Goal: Information Seeking & Learning: Learn about a topic

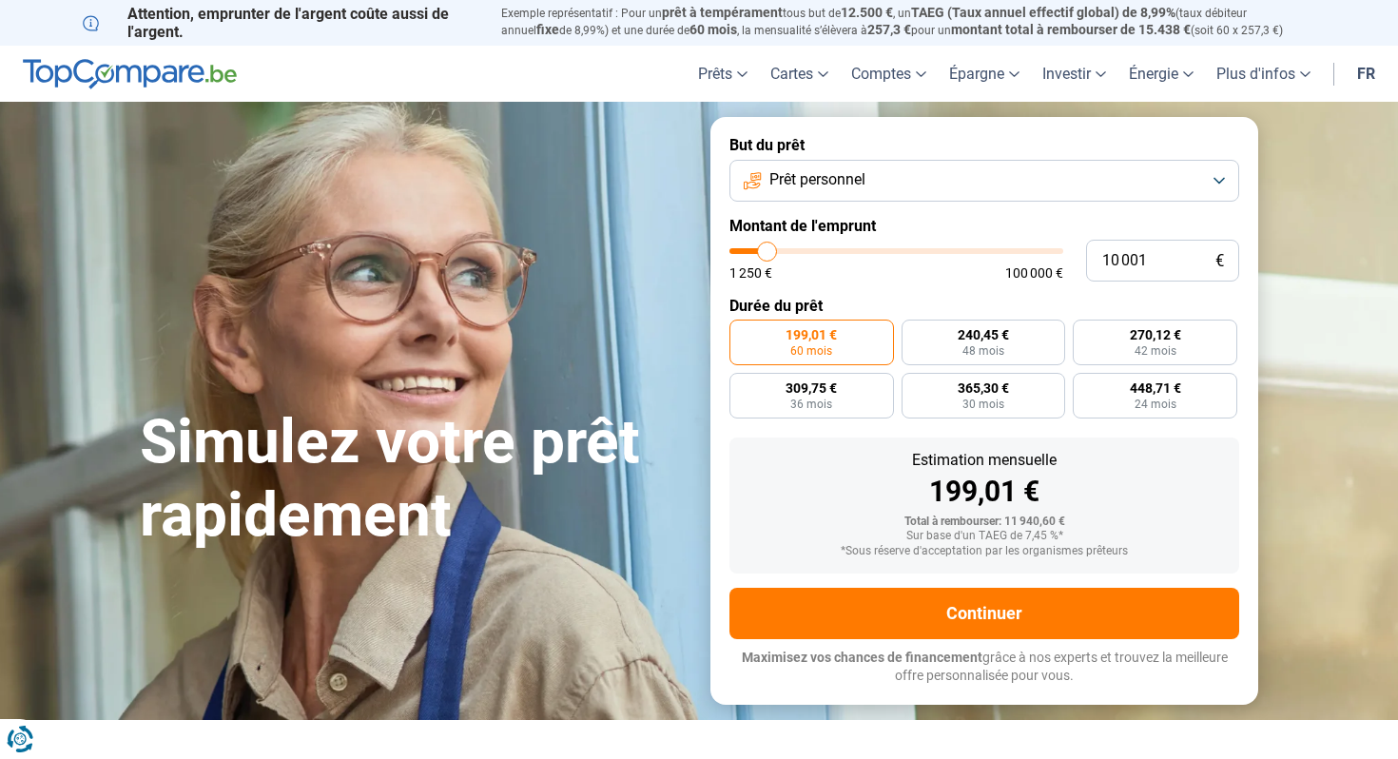
type input "10 500"
type input "10500"
type input "11 000"
type input "11000"
type input "11 750"
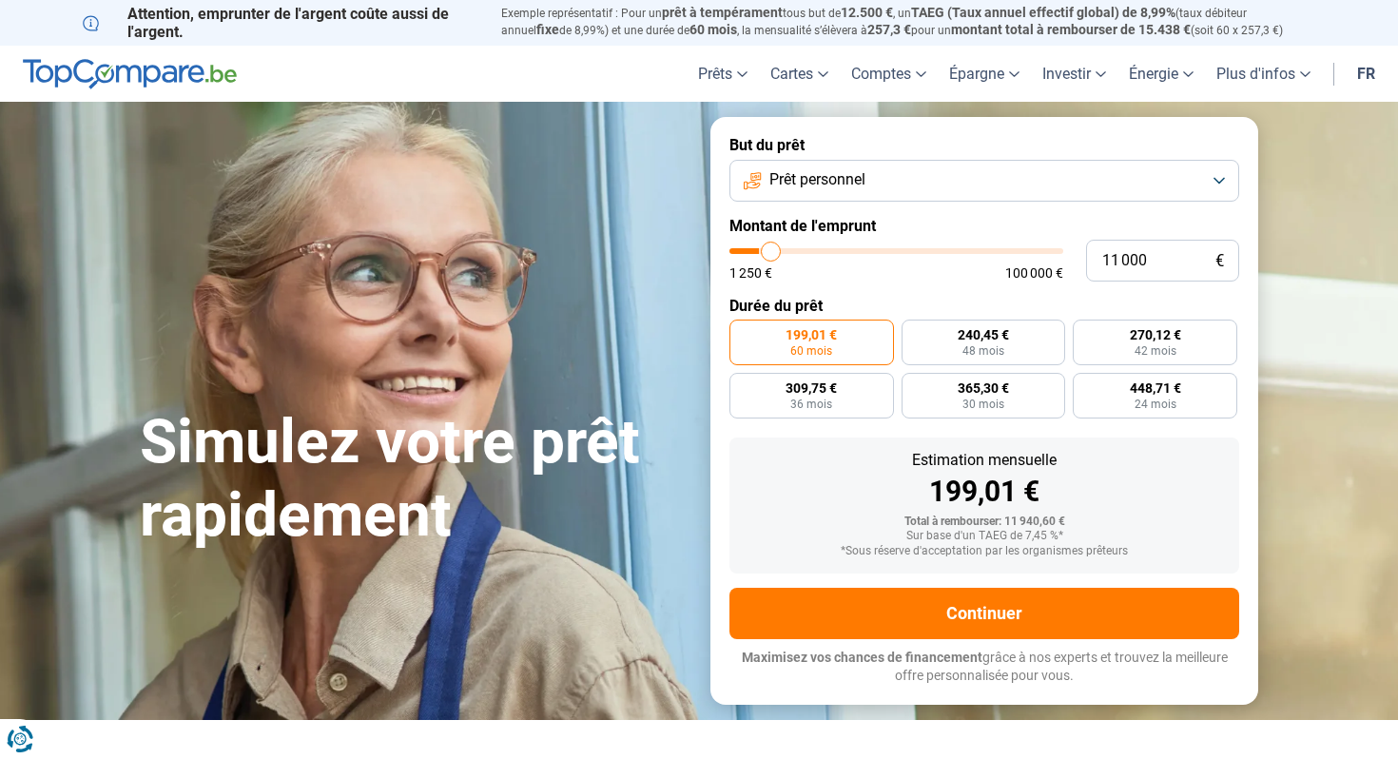
type input "11750"
type input "12 250"
type input "12250"
type input "12 750"
type input "12750"
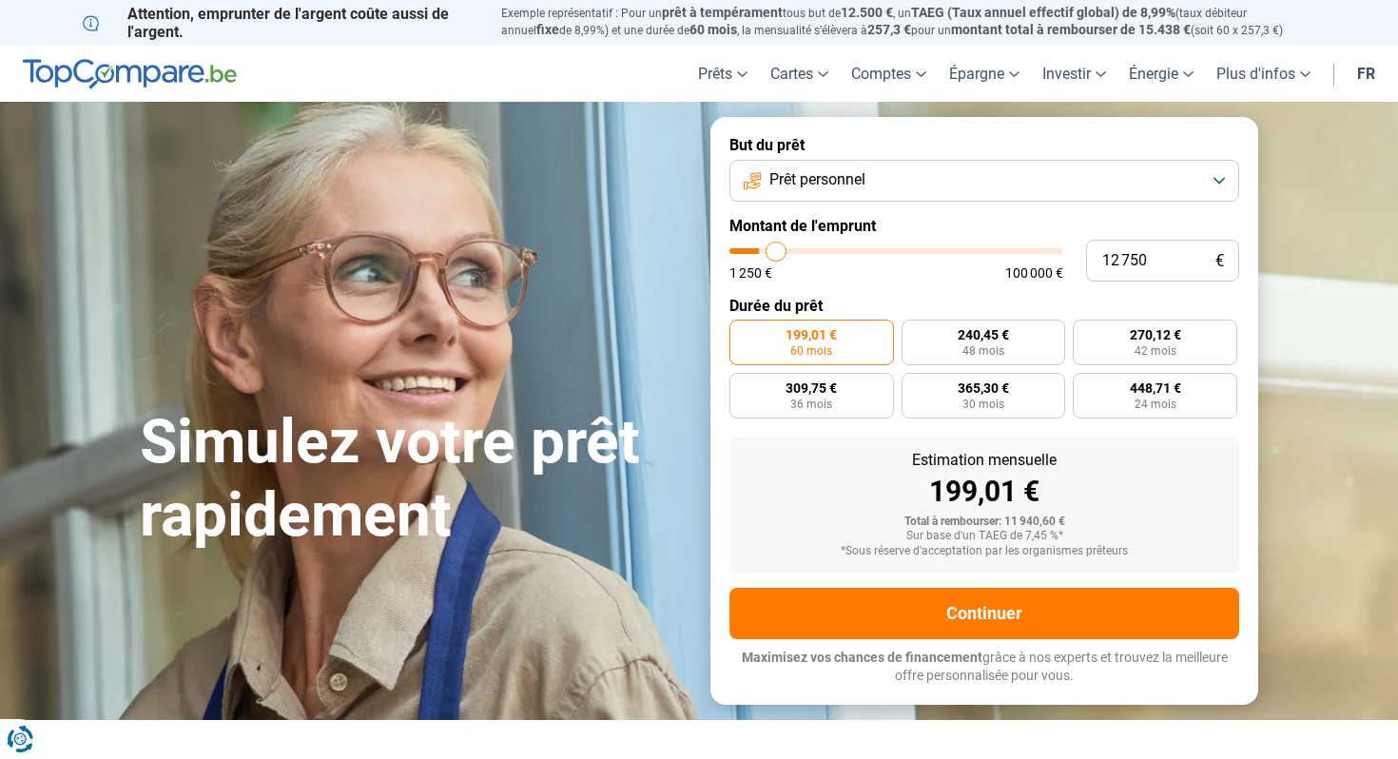
type input "13 250"
type input "13250"
type input "14 000"
type input "14000"
type input "14 750"
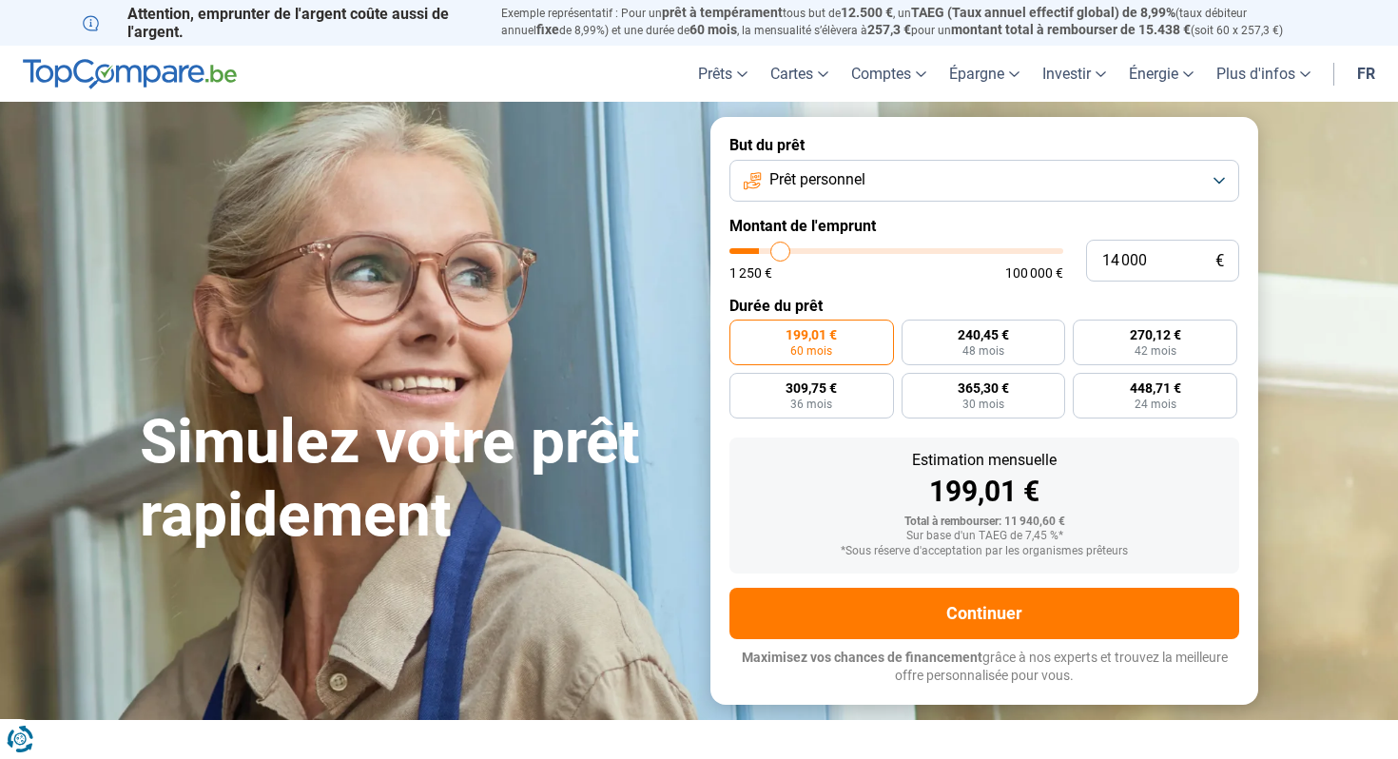
type input "14750"
type input "15 250"
type input "15250"
type input "16 250"
type input "16250"
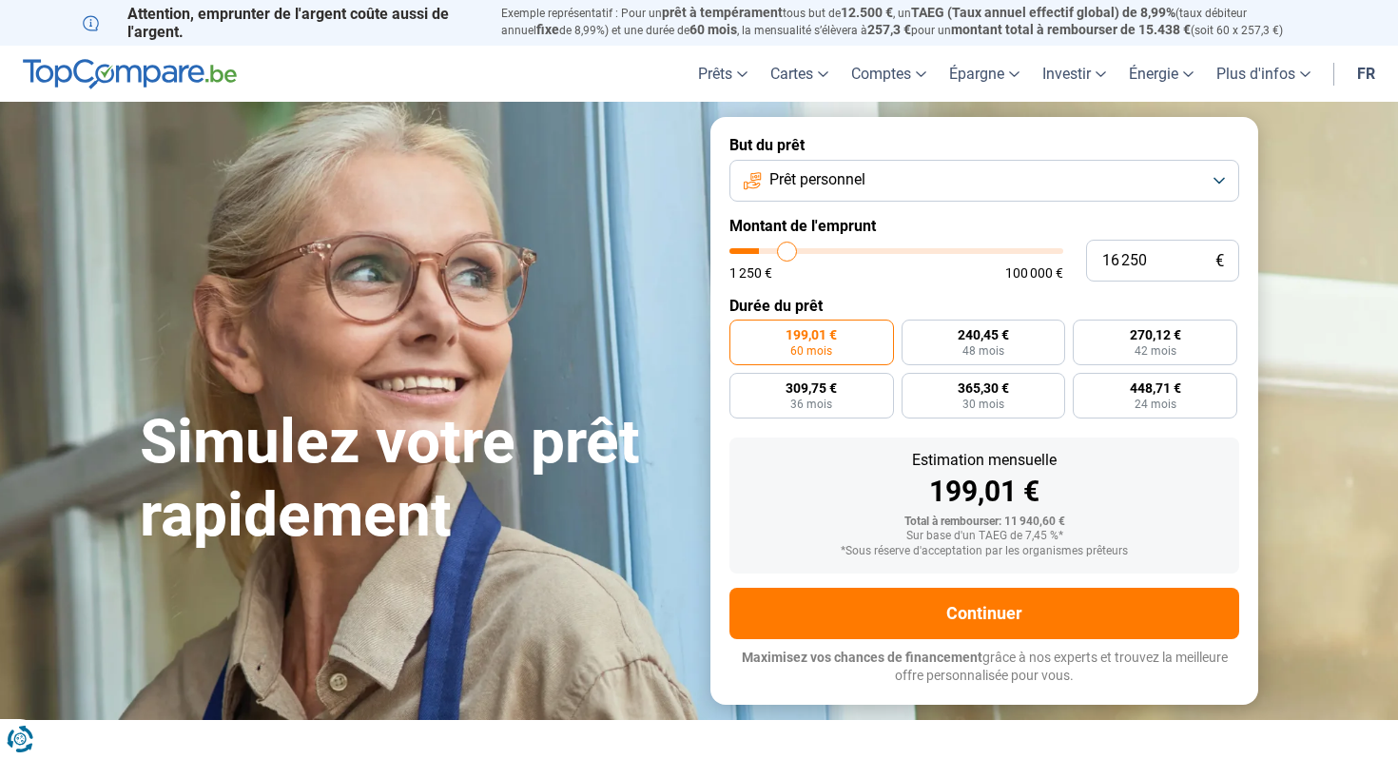
type input "17 000"
type input "17000"
type input "17 750"
type input "17750"
type input "18 750"
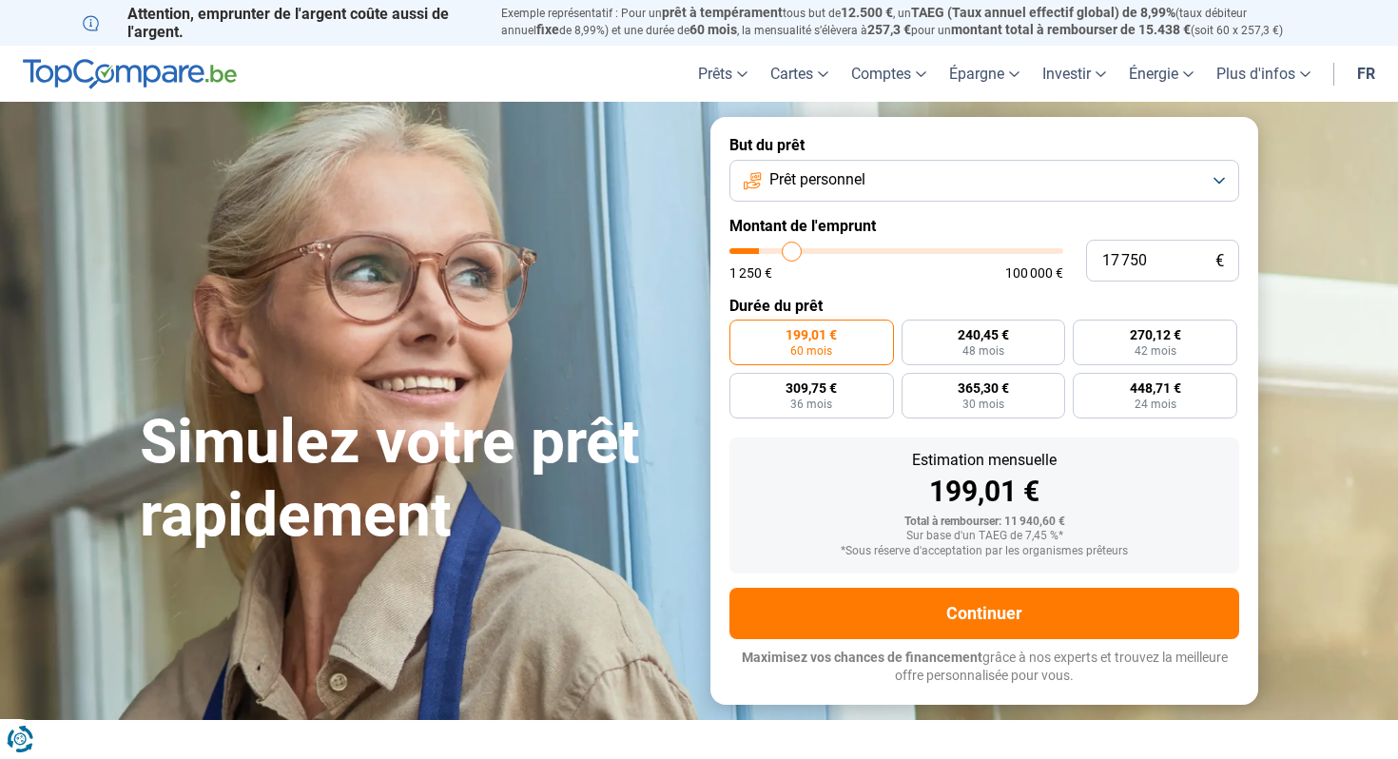
type input "18750"
type input "19 250"
type input "19250"
type input "19 750"
type input "19750"
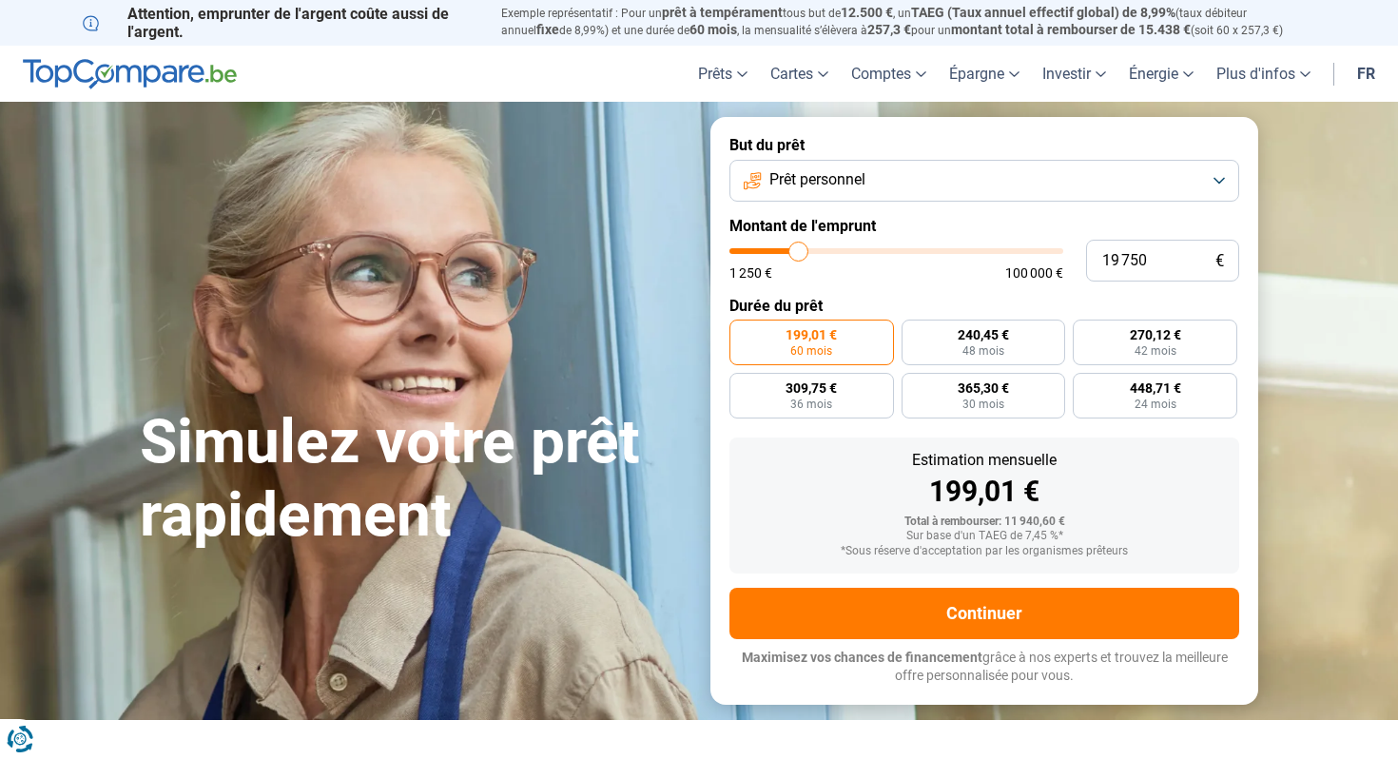
type input "20 000"
type input "20000"
type input "20 750"
type input "20750"
type input "21 250"
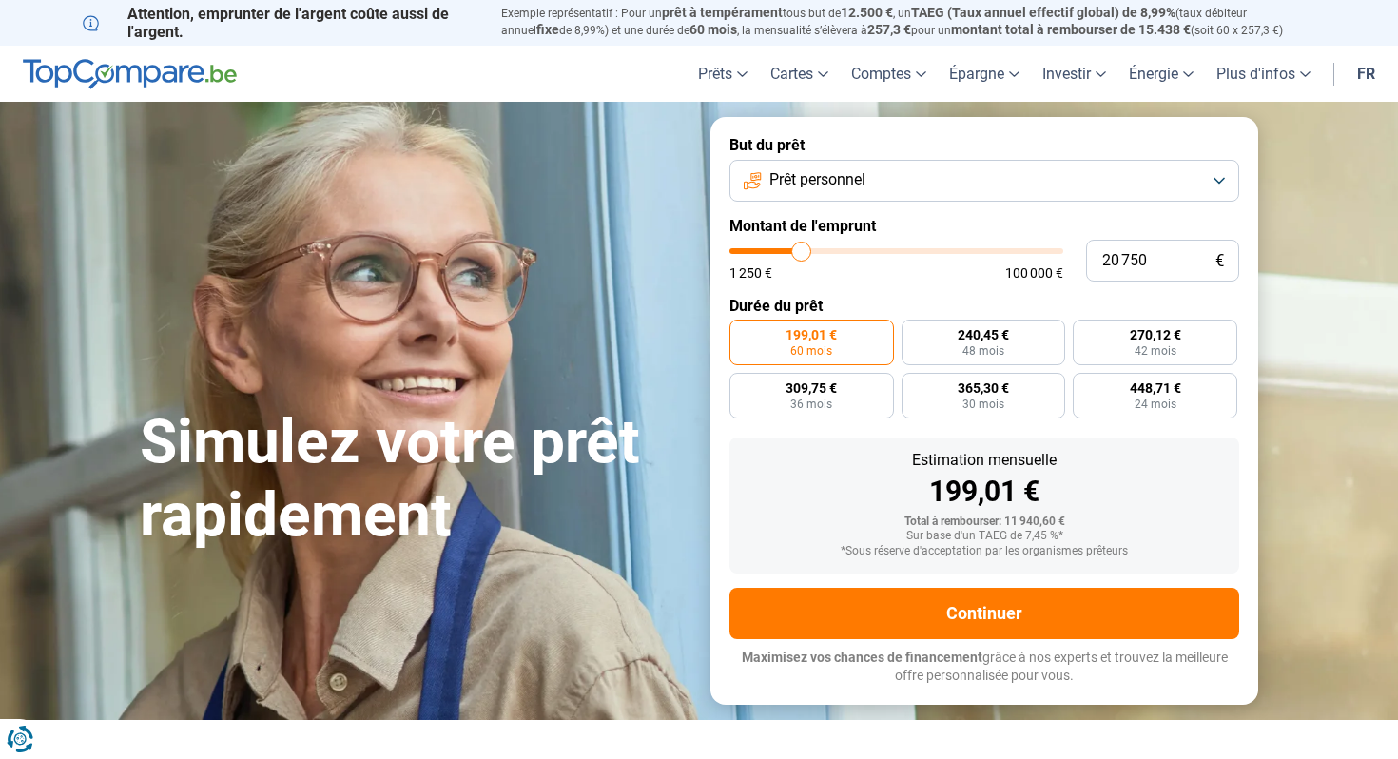
type input "21250"
type input "21 500"
type input "21500"
type input "22 000"
type input "22000"
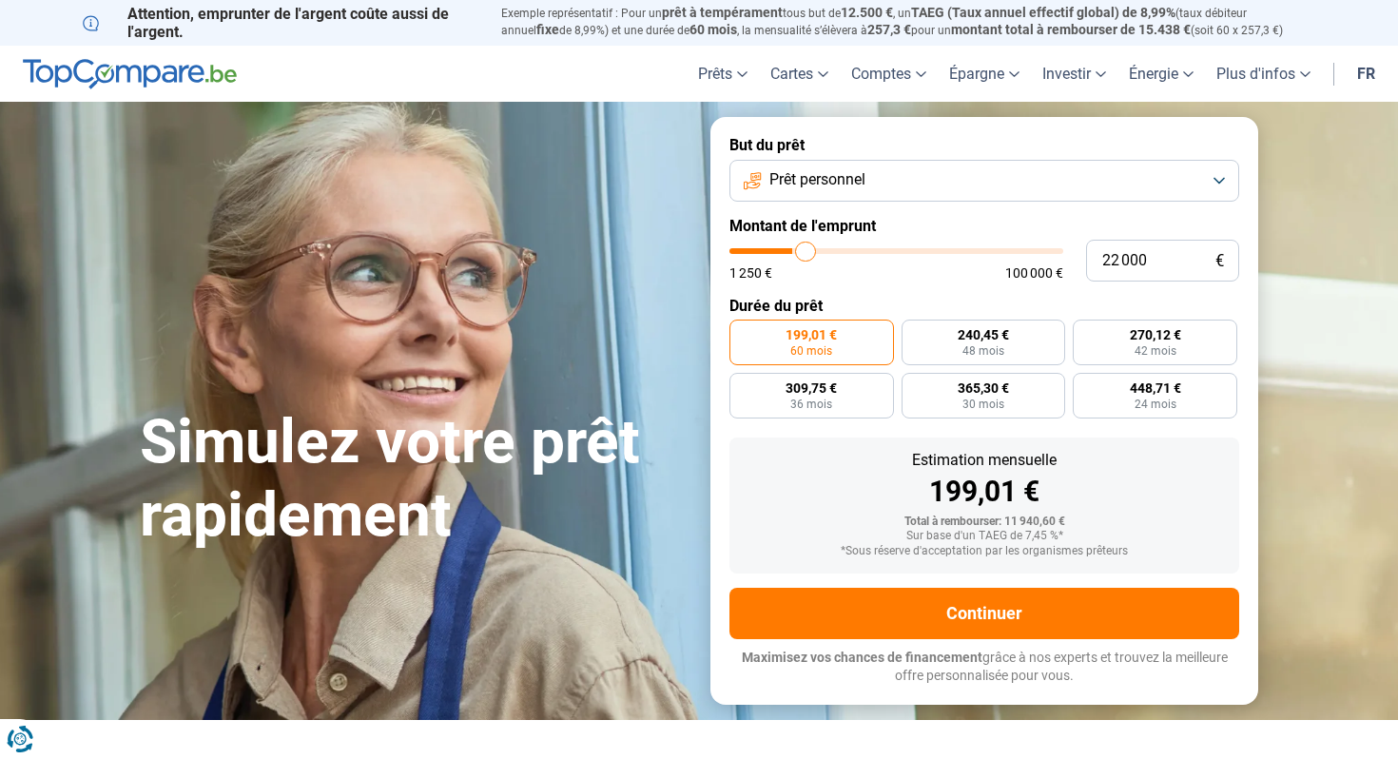
type input "22 250"
type input "22250"
type input "22 750"
type input "22750"
type input "23 500"
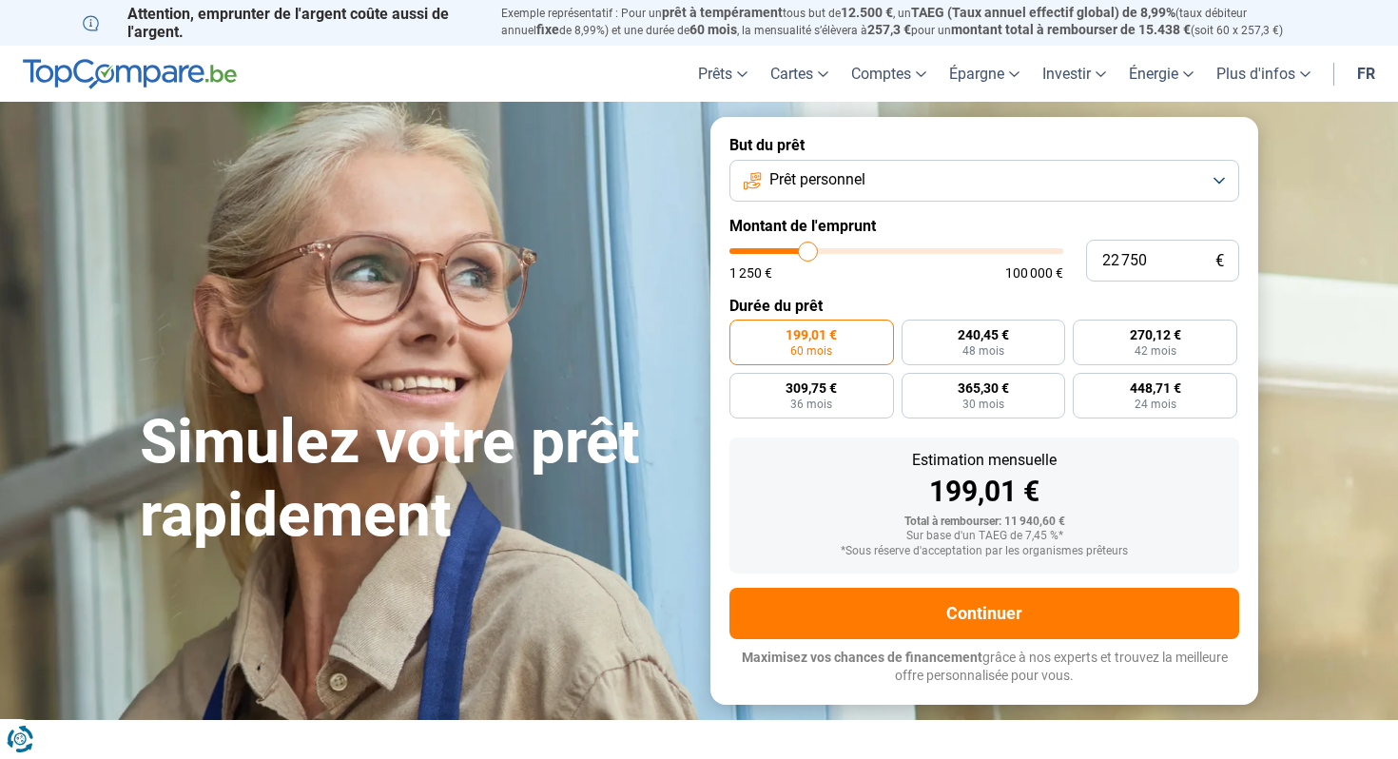
type input "23500"
type input "24 250"
type input "24250"
type input "24 750"
type input "24750"
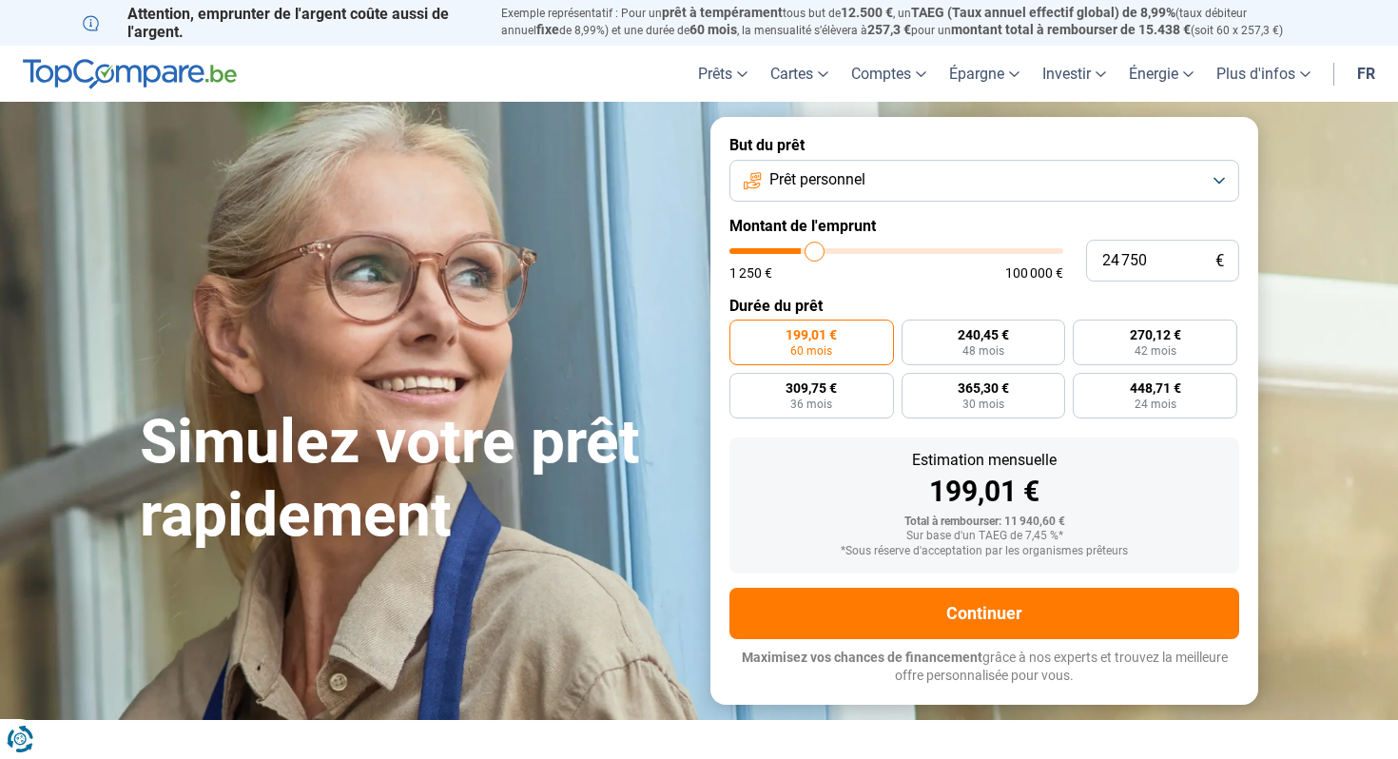
type input "25 250"
type input "25250"
type input "25 500"
type input "25500"
type input "25 750"
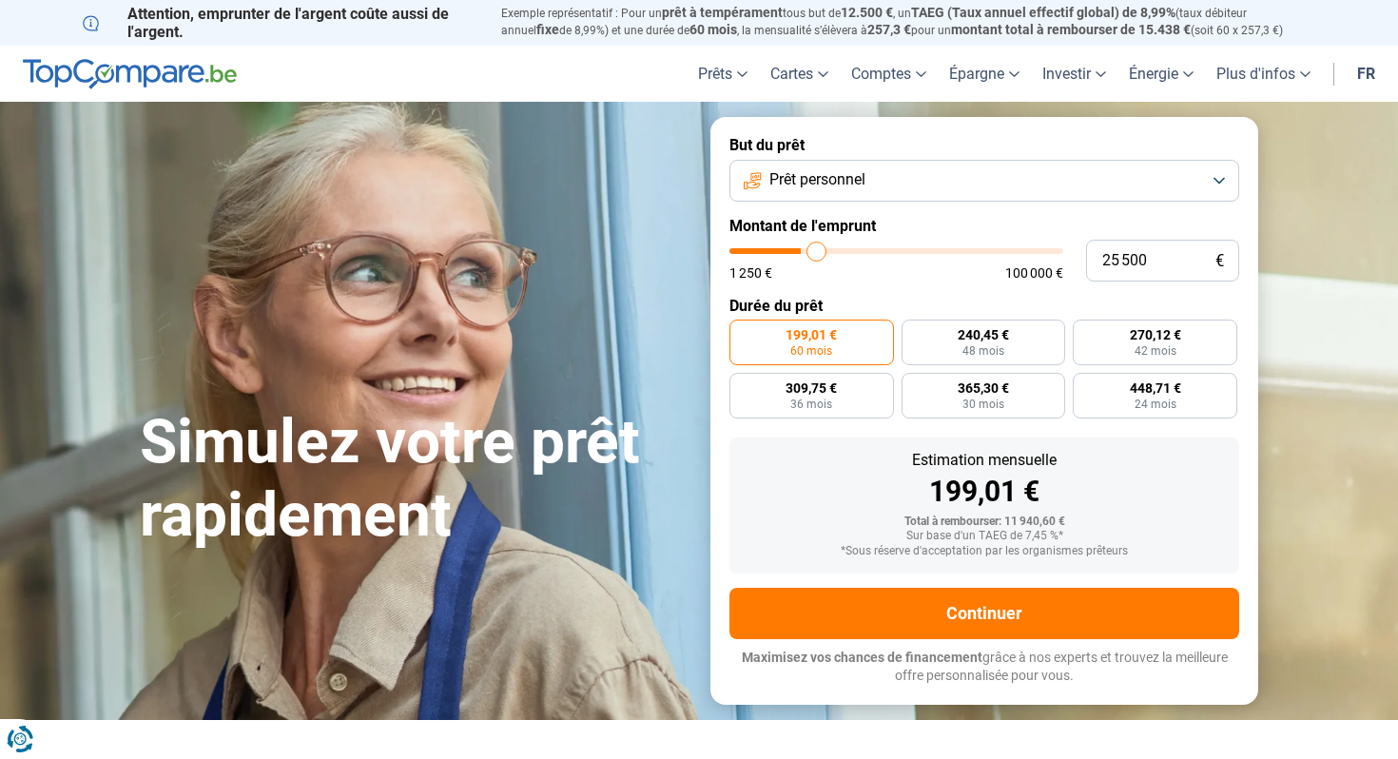
type input "25750"
type input "26 000"
type input "26000"
type input "25 750"
type input "25750"
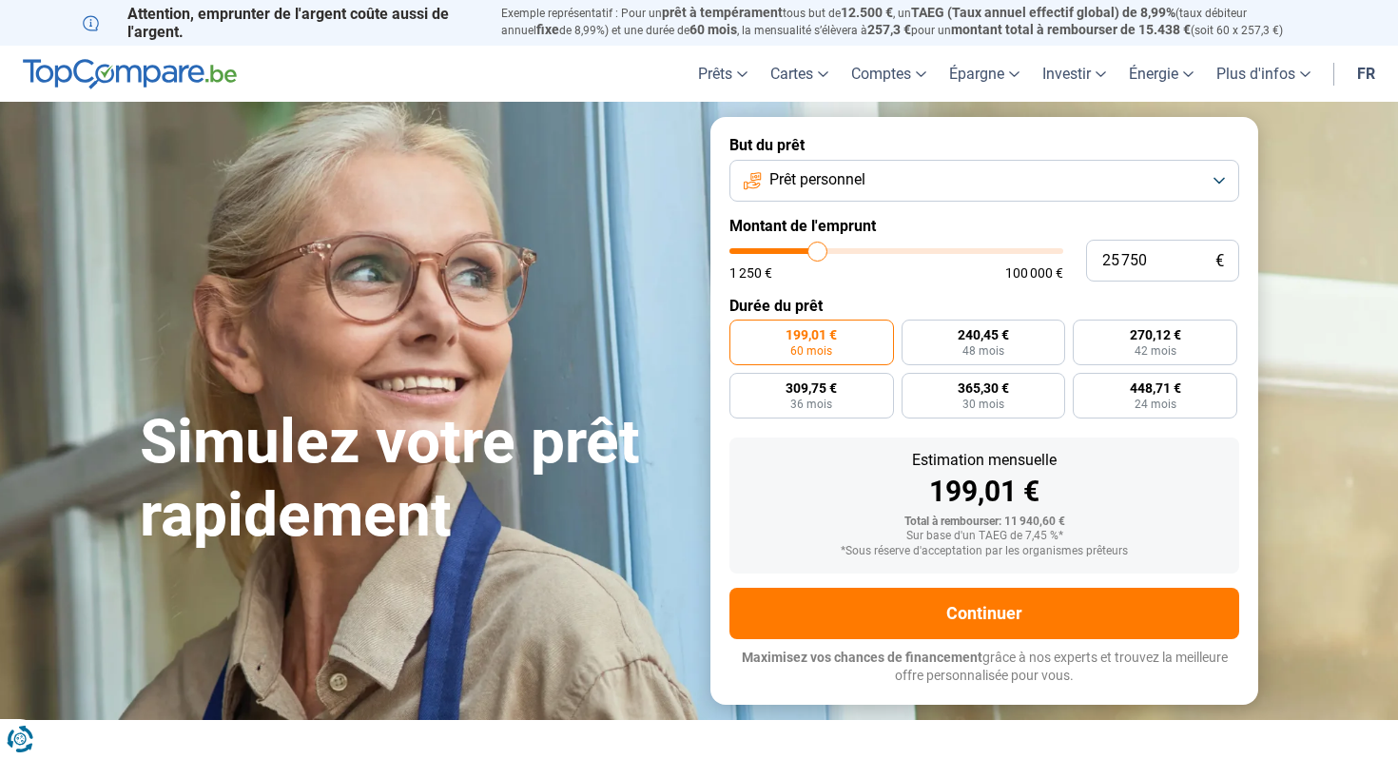
type input "25 500"
type input "25500"
type input "25 000"
type input "25000"
type input "24 250"
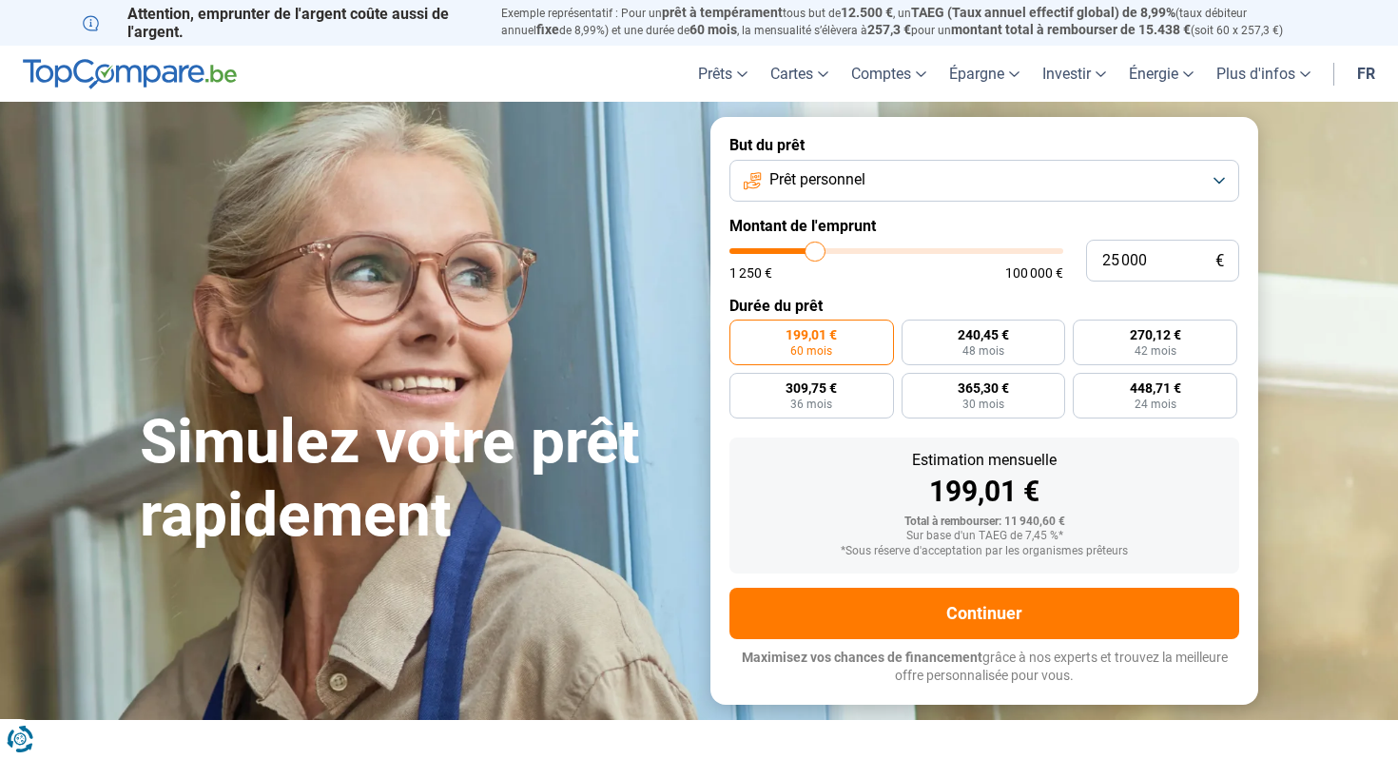
type input "24250"
type input "23 500"
type input "23500"
type input "22 750"
type input "22750"
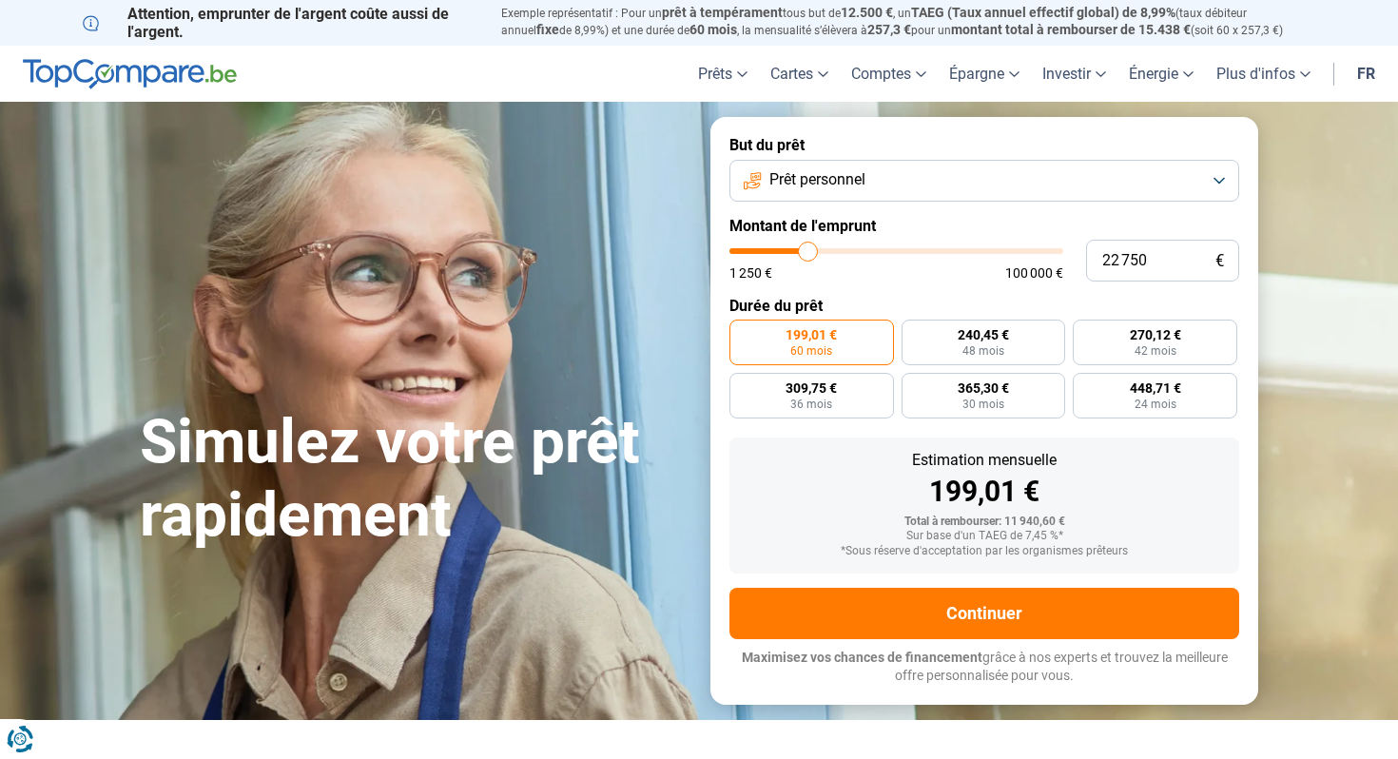
type input "22 000"
type input "22000"
type input "21 250"
type input "21250"
type input "20 750"
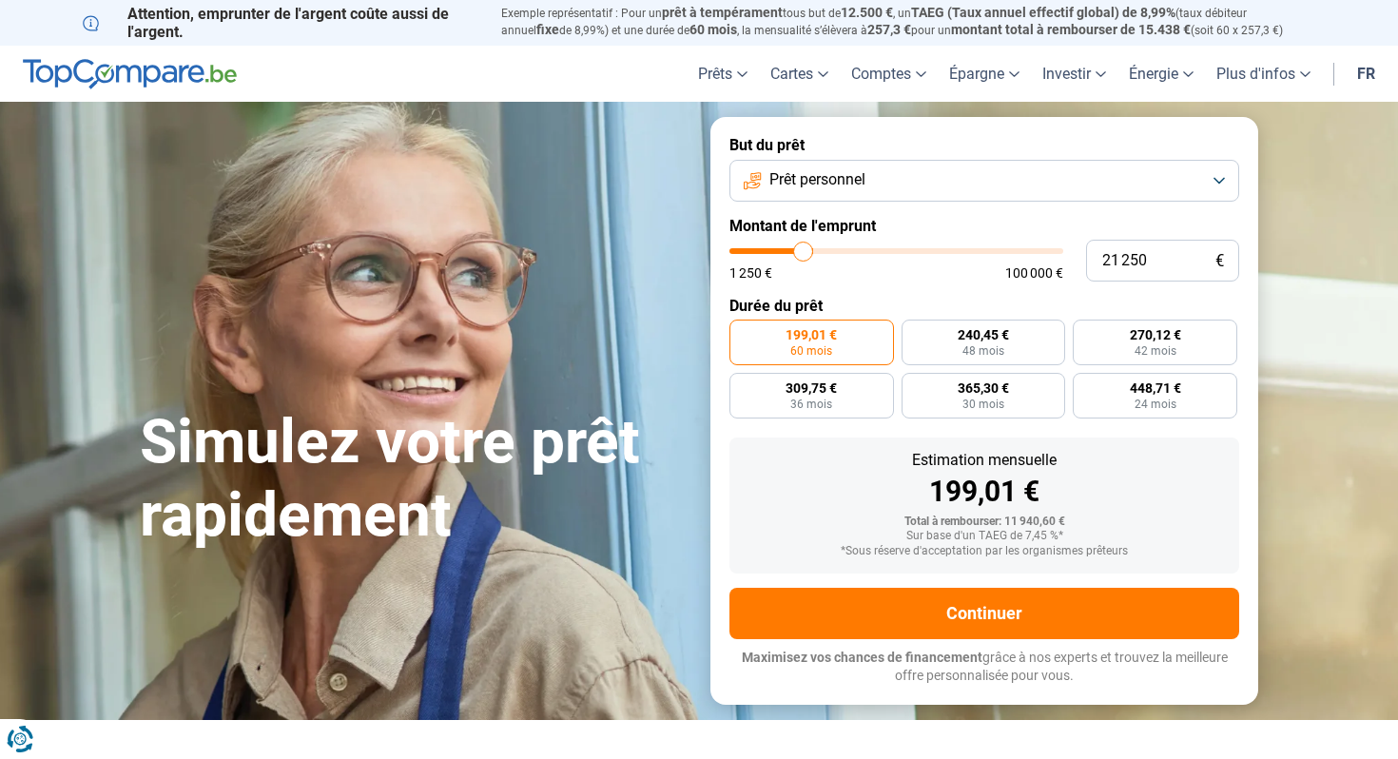
type input "20750"
type input "19 250"
type input "19250"
type input "18 250"
type input "18250"
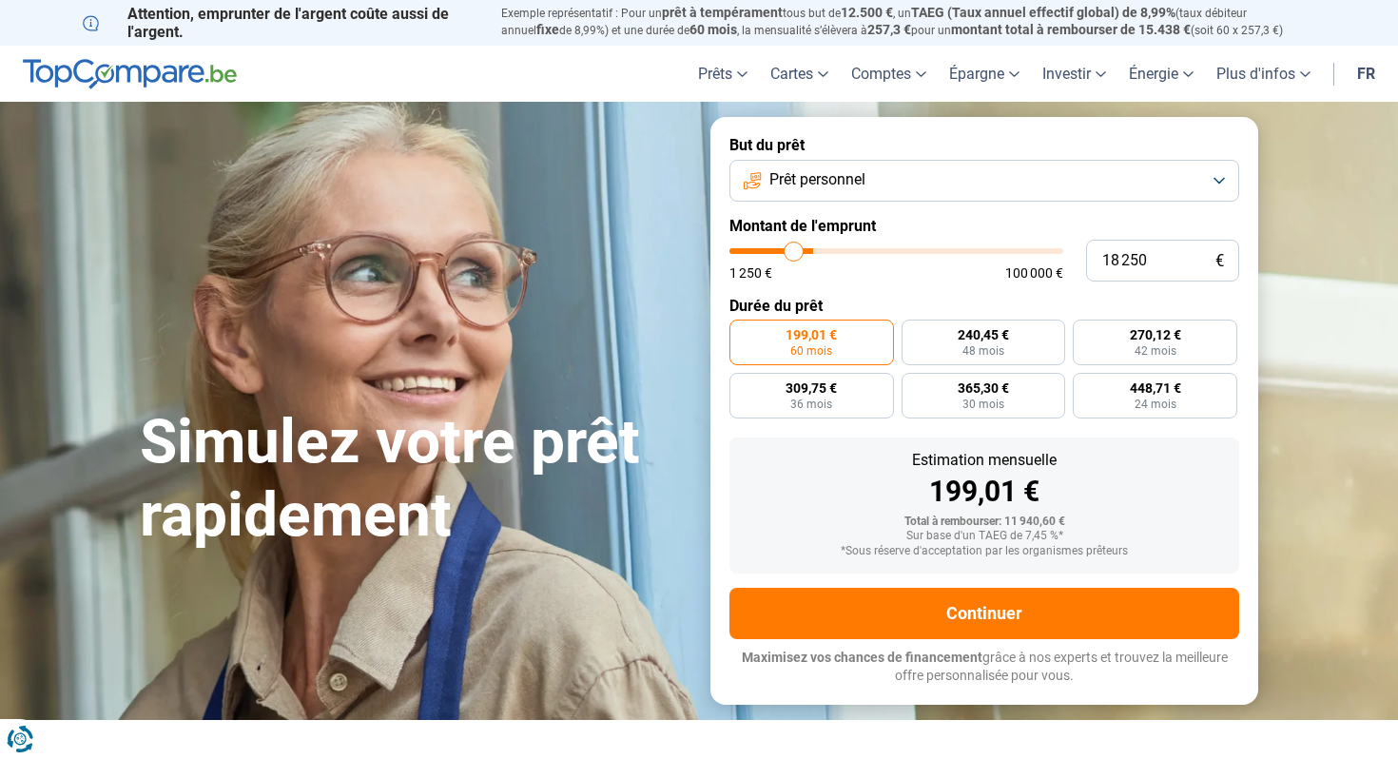
type input "17 500"
type input "17500"
type input "17 000"
type input "17000"
type input "16 500"
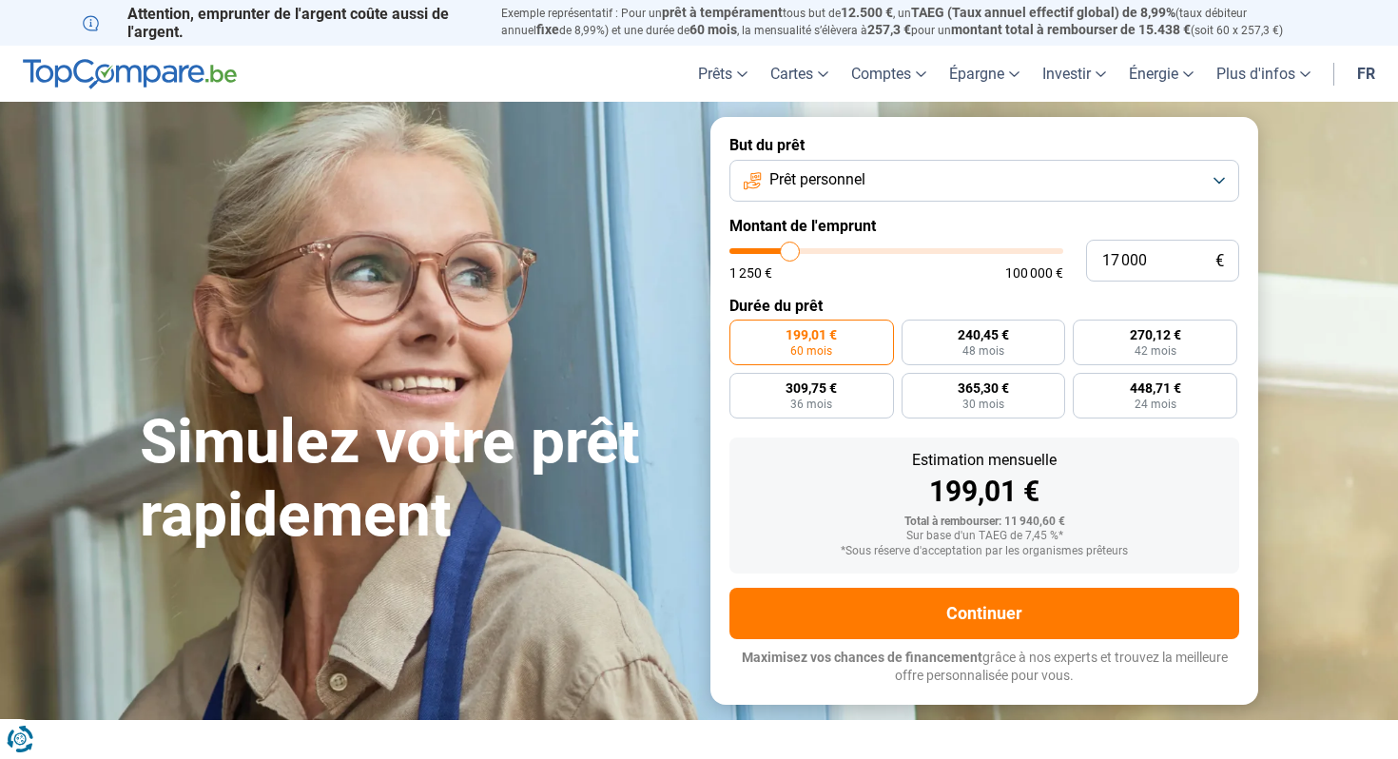
type input "16500"
type input "16 250"
type input "16250"
type input "16 000"
type input "16000"
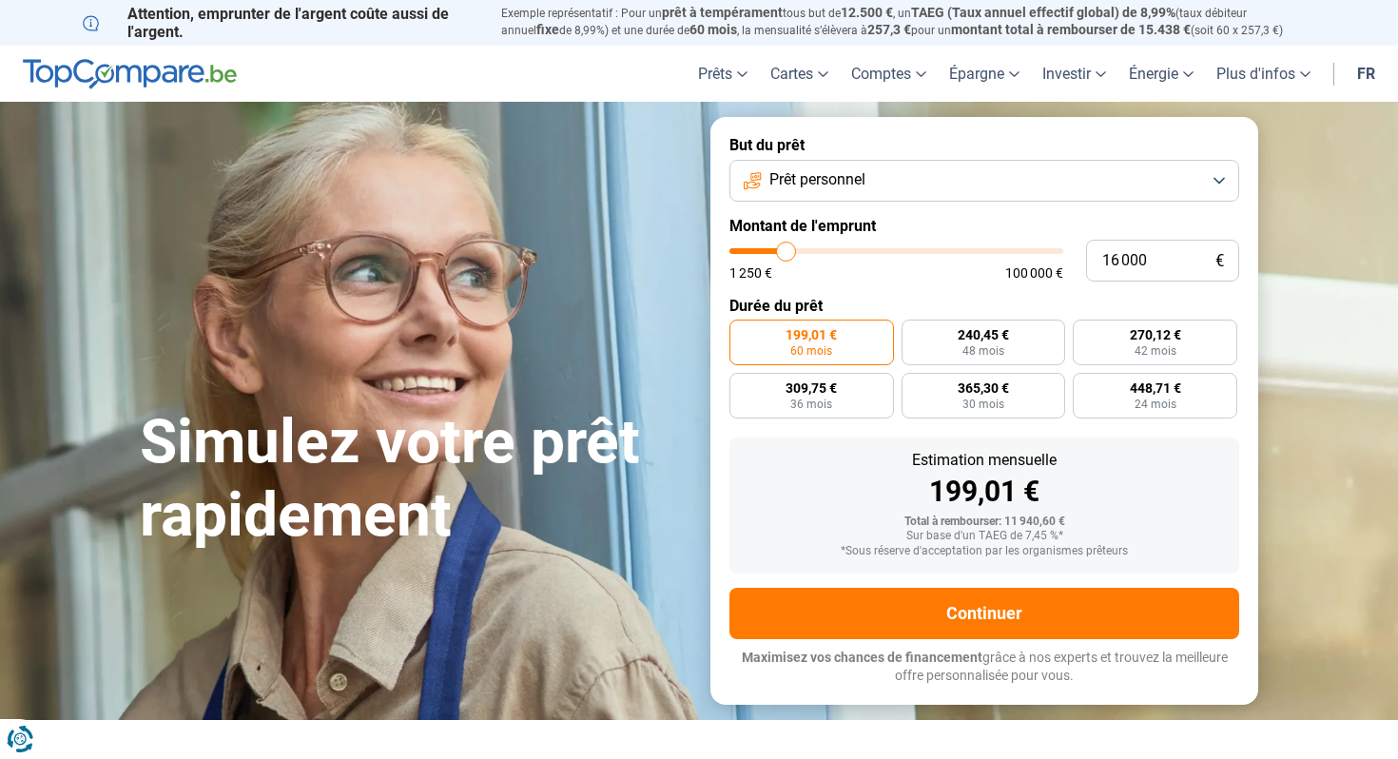
type input "15 750"
type input "15750"
type input "15 500"
type input "15500"
type input "15 000"
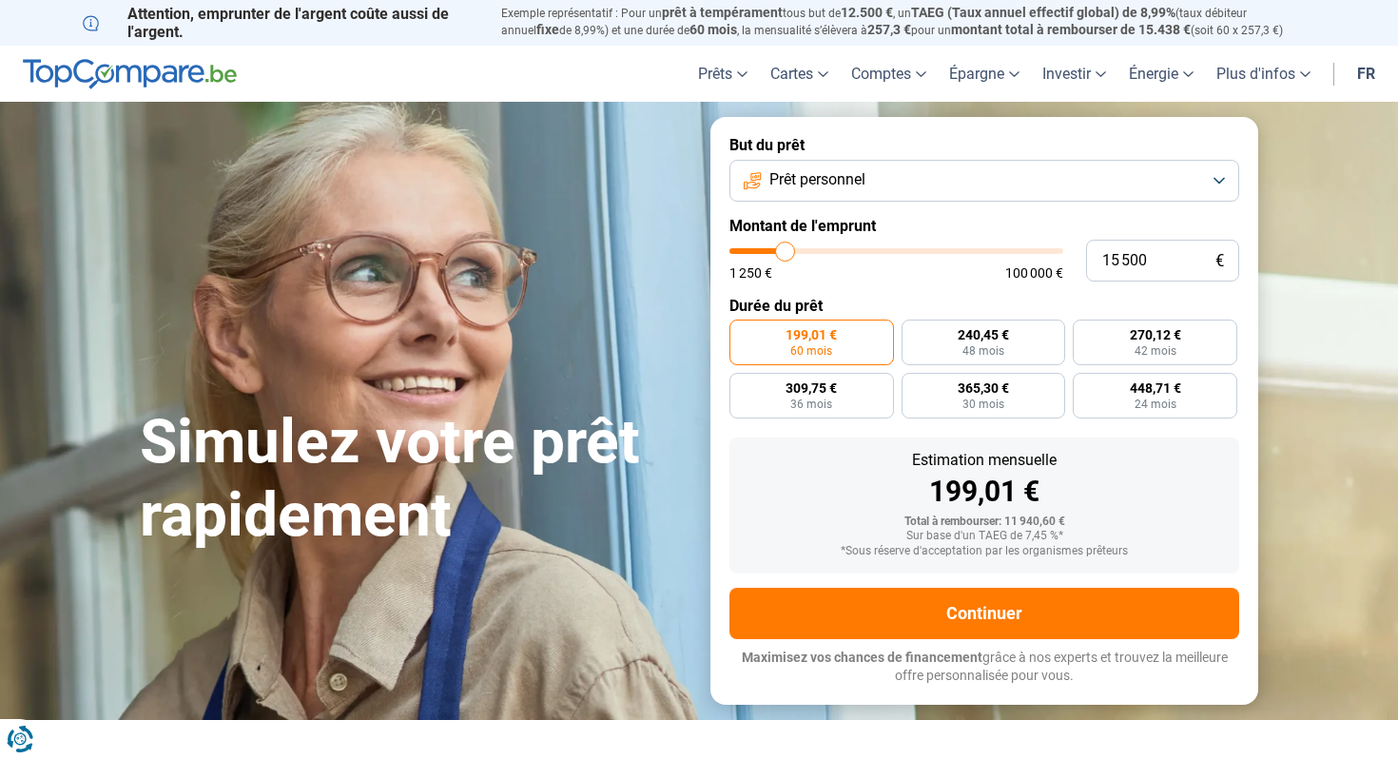
type input "15000"
type input "14 750"
type input "14750"
type input "14 250"
type input "14250"
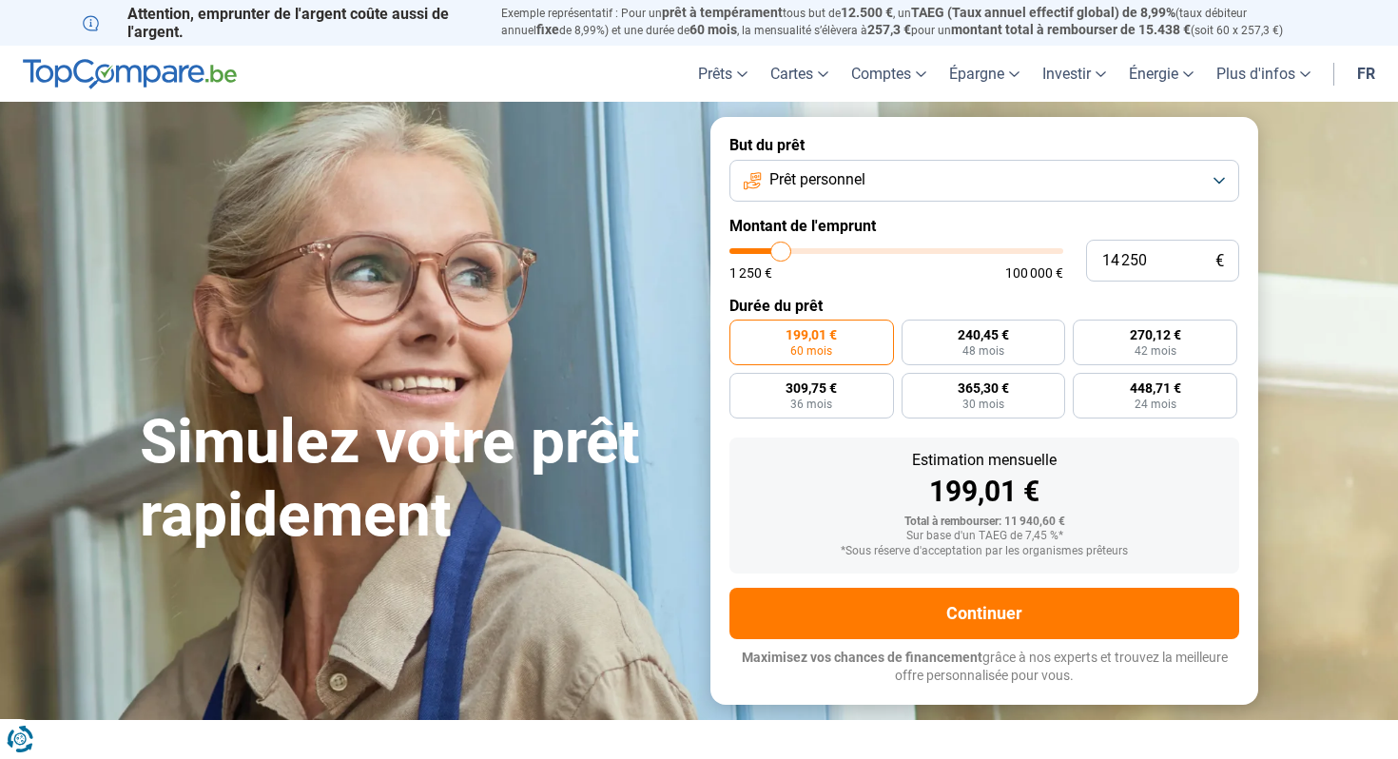
type input "14 000"
type input "14000"
type input "13 750"
type input "13750"
type input "13 500"
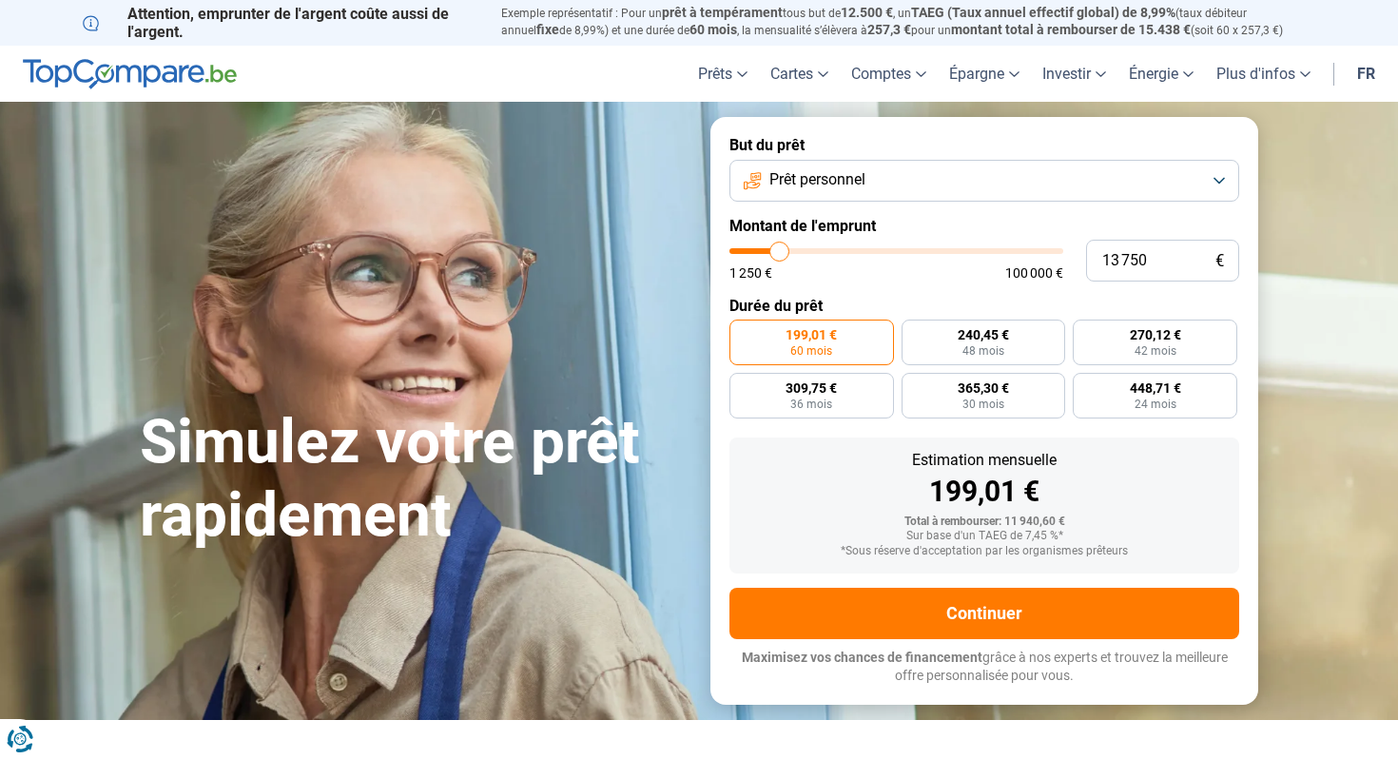
type input "13500"
type input "13 250"
type input "13250"
type input "13 000"
type input "13000"
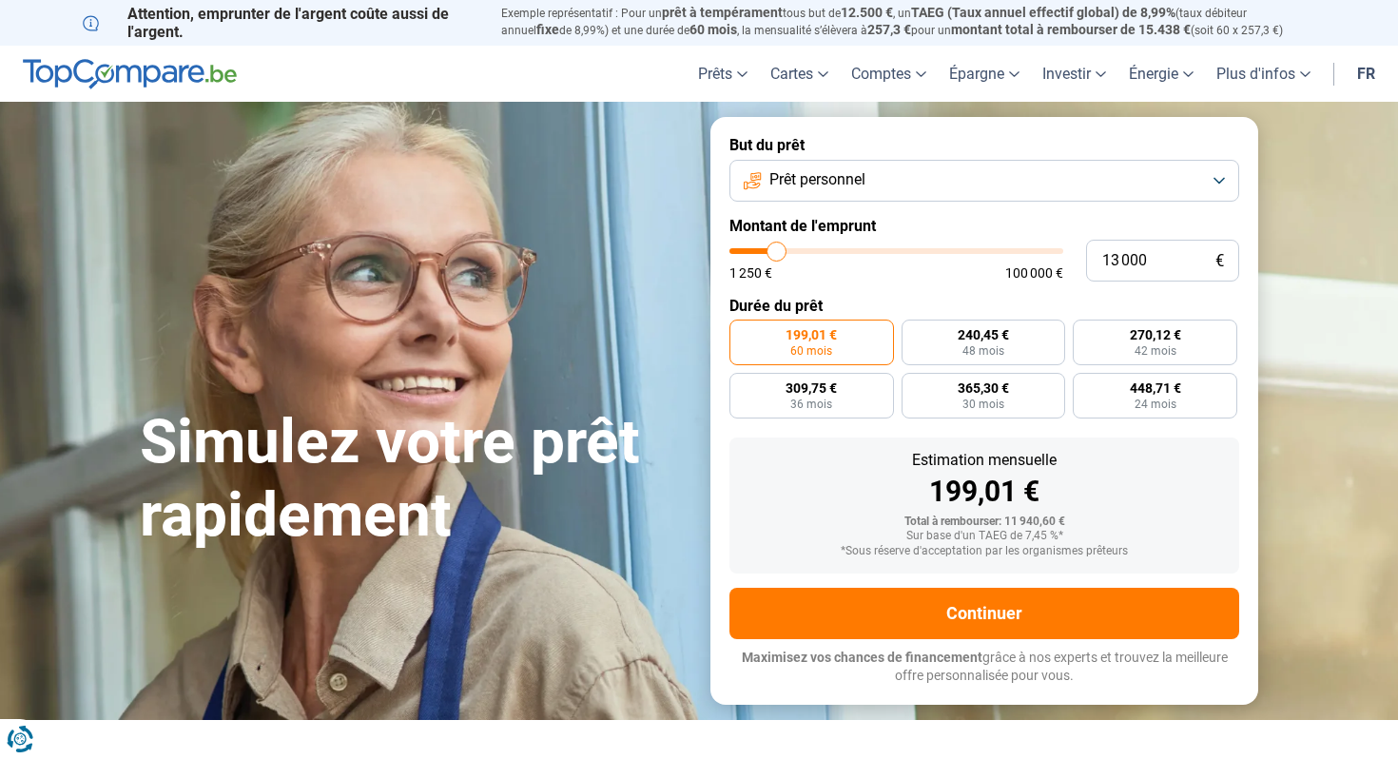
type input "12 750"
type input "12750"
type input "12 500"
type input "12500"
type input "12 250"
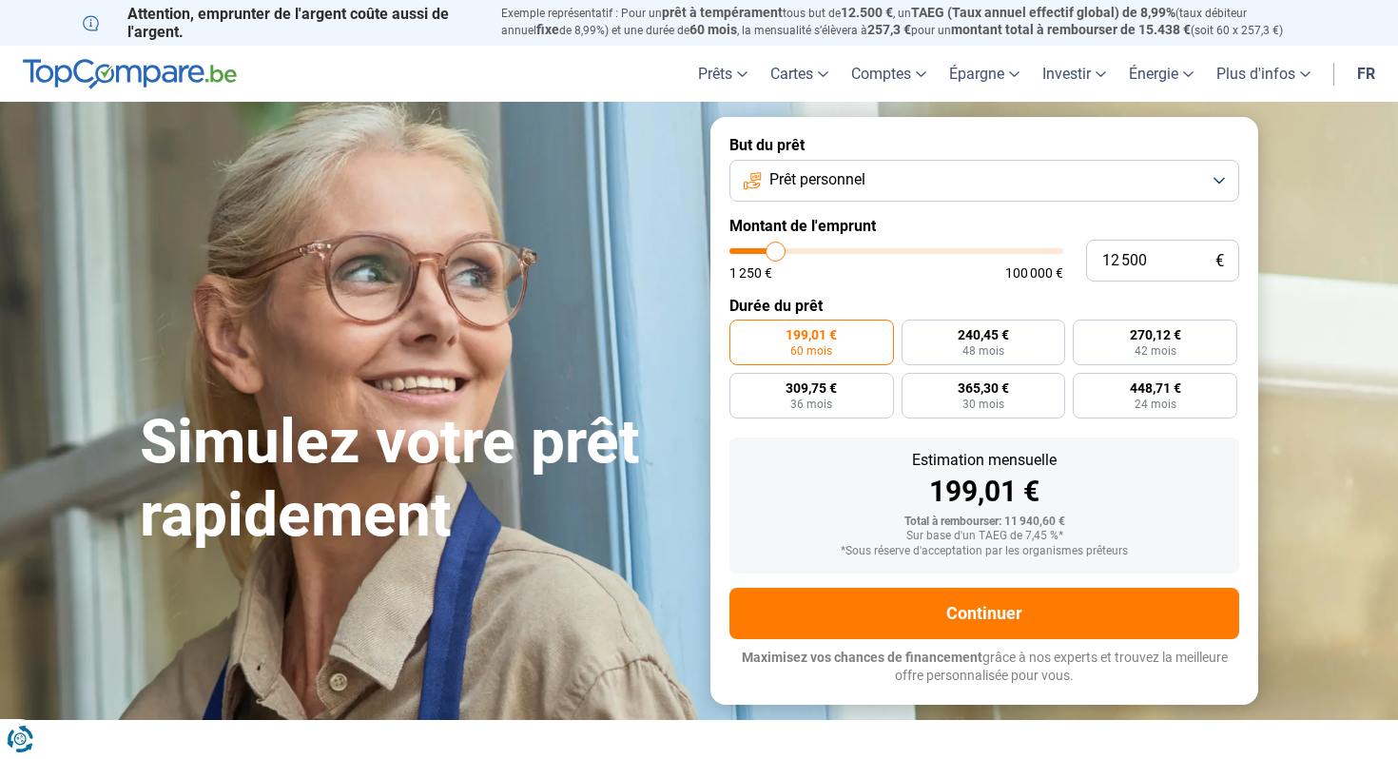
type input "12250"
type input "12 000"
type input "12000"
type input "11 750"
type input "11750"
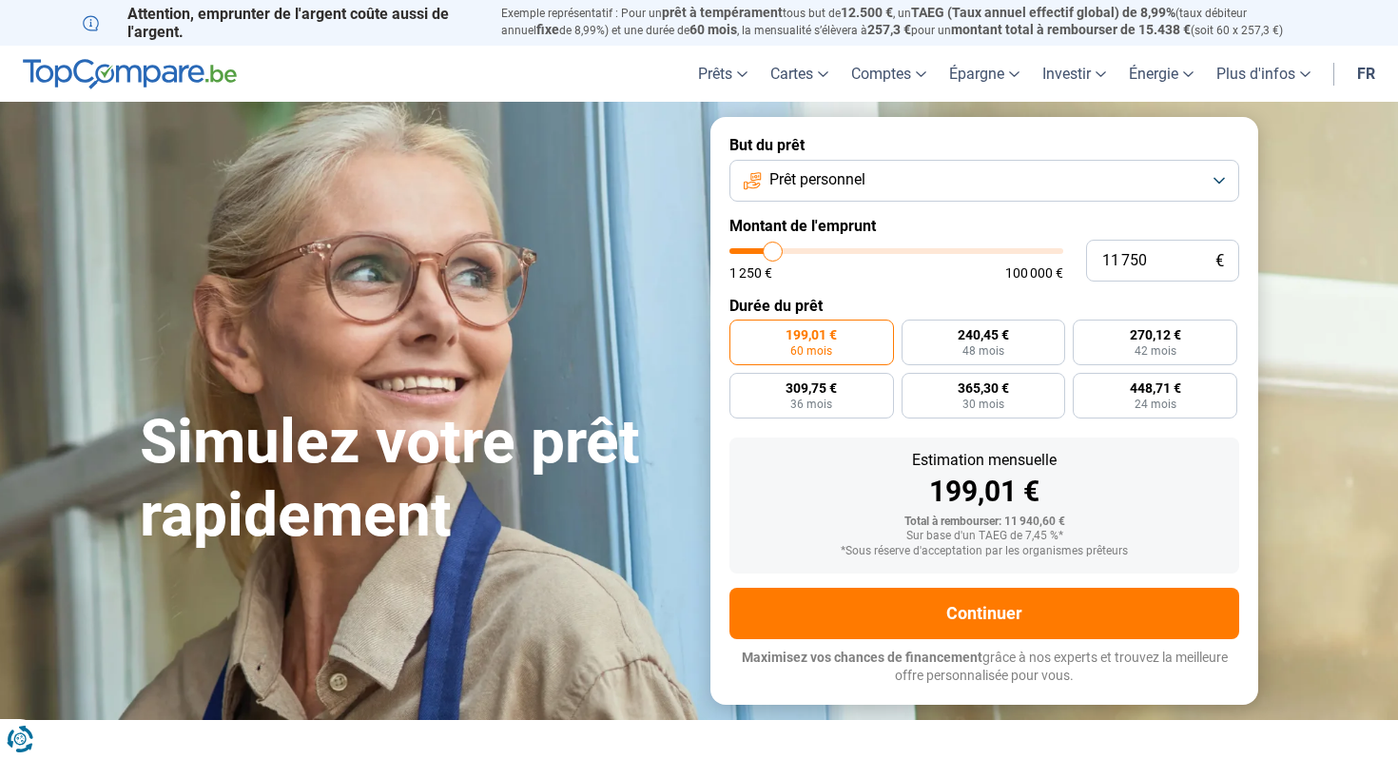
type input "11 500"
type input "11500"
type input "11 000"
type input "11000"
type input "10 750"
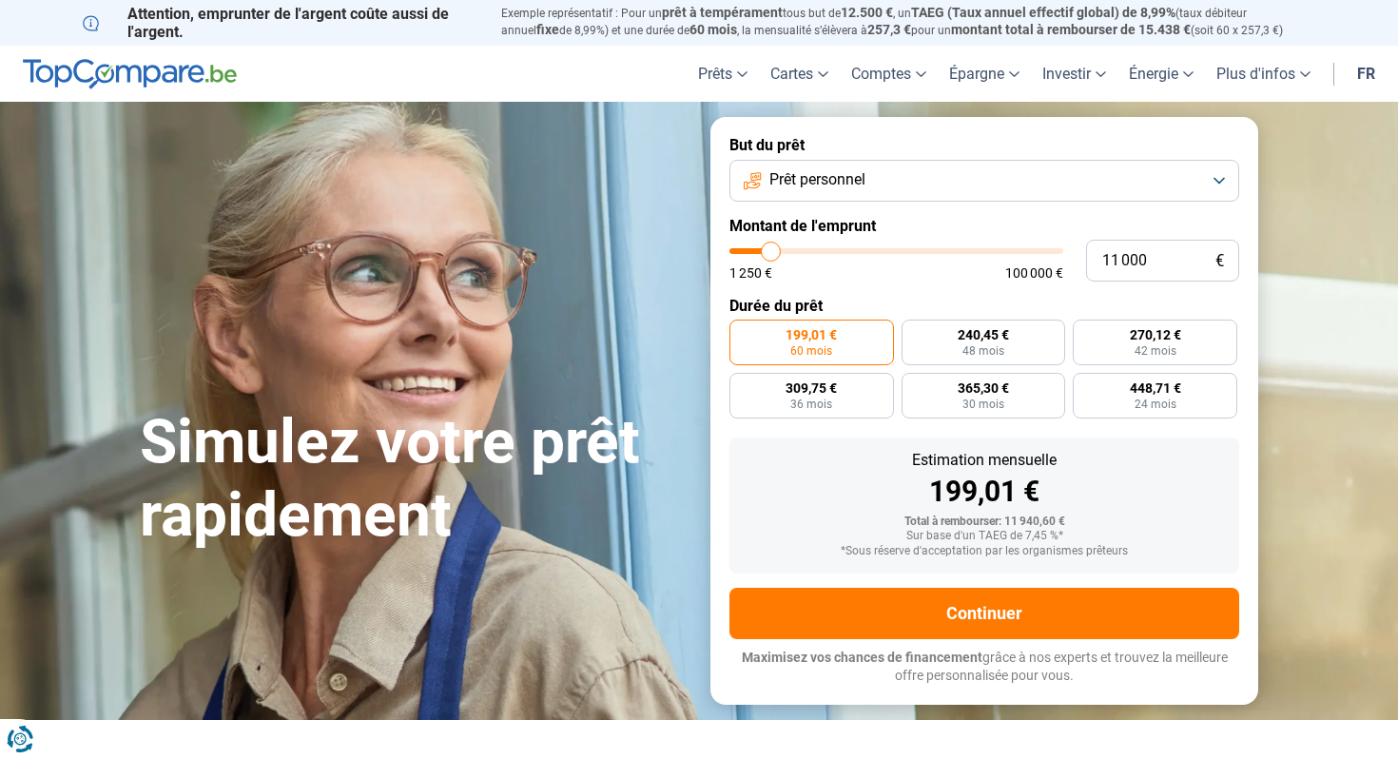
type input "10750"
type input "10 500"
type input "10500"
type input "10 250"
type input "10250"
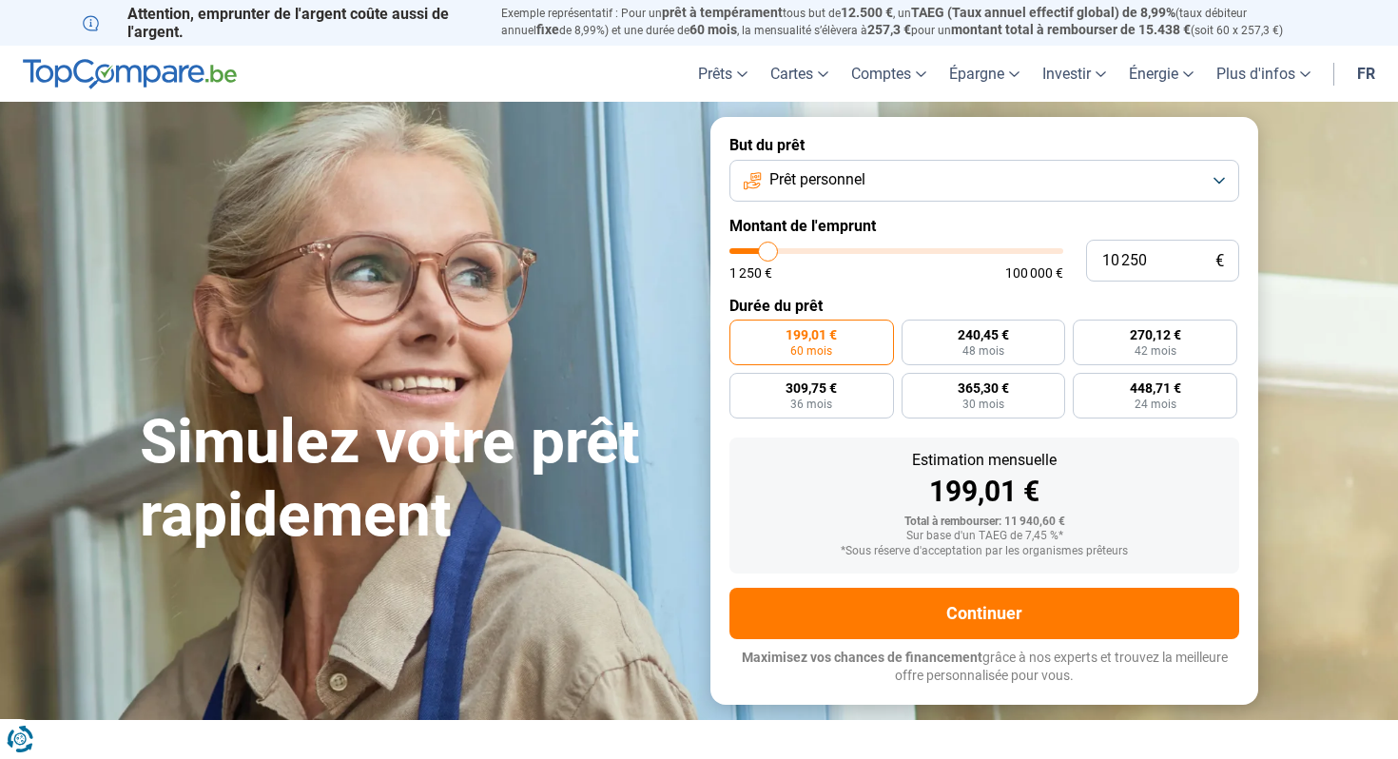
type input "10 000"
type input "10000"
type input "9 750"
type input "9750"
type input "9 500"
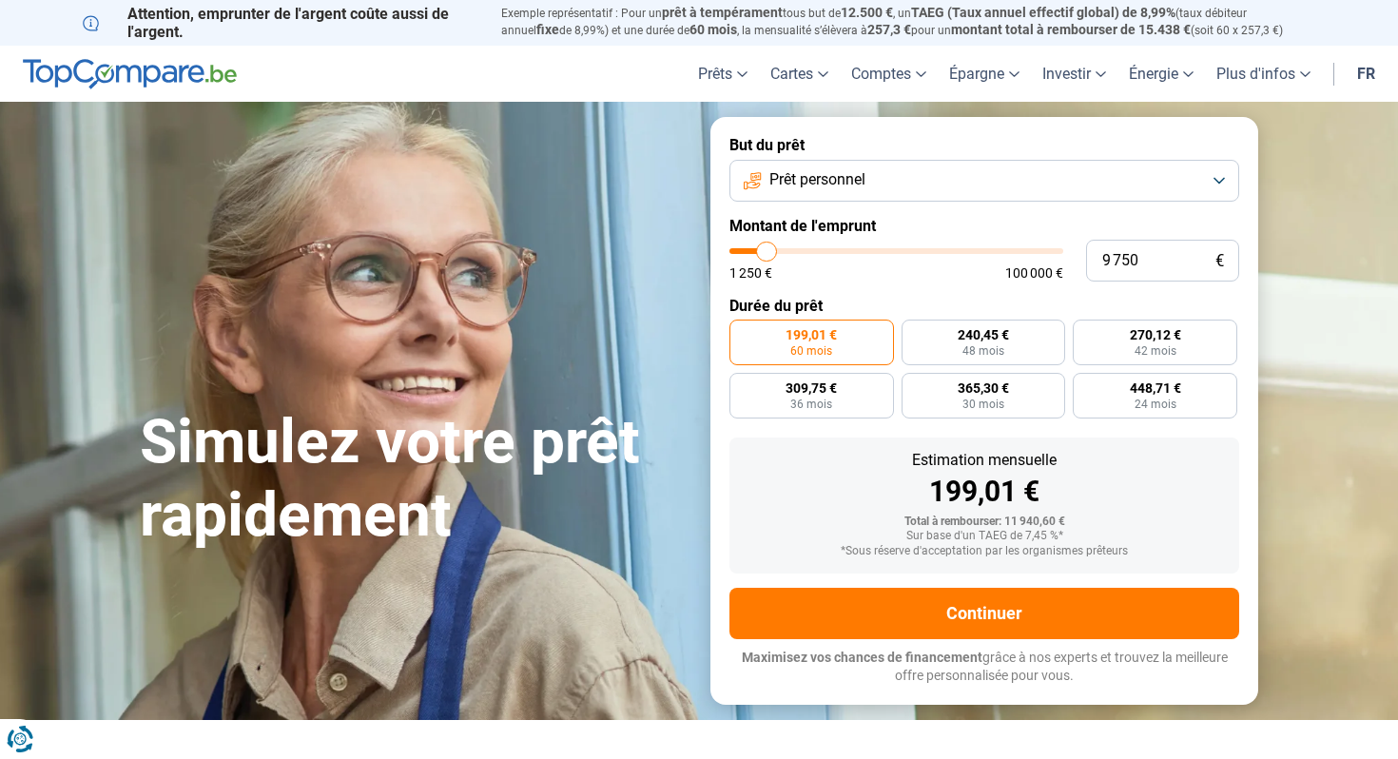
type input "9500"
type input "9 250"
type input "9250"
type input "9 000"
type input "9000"
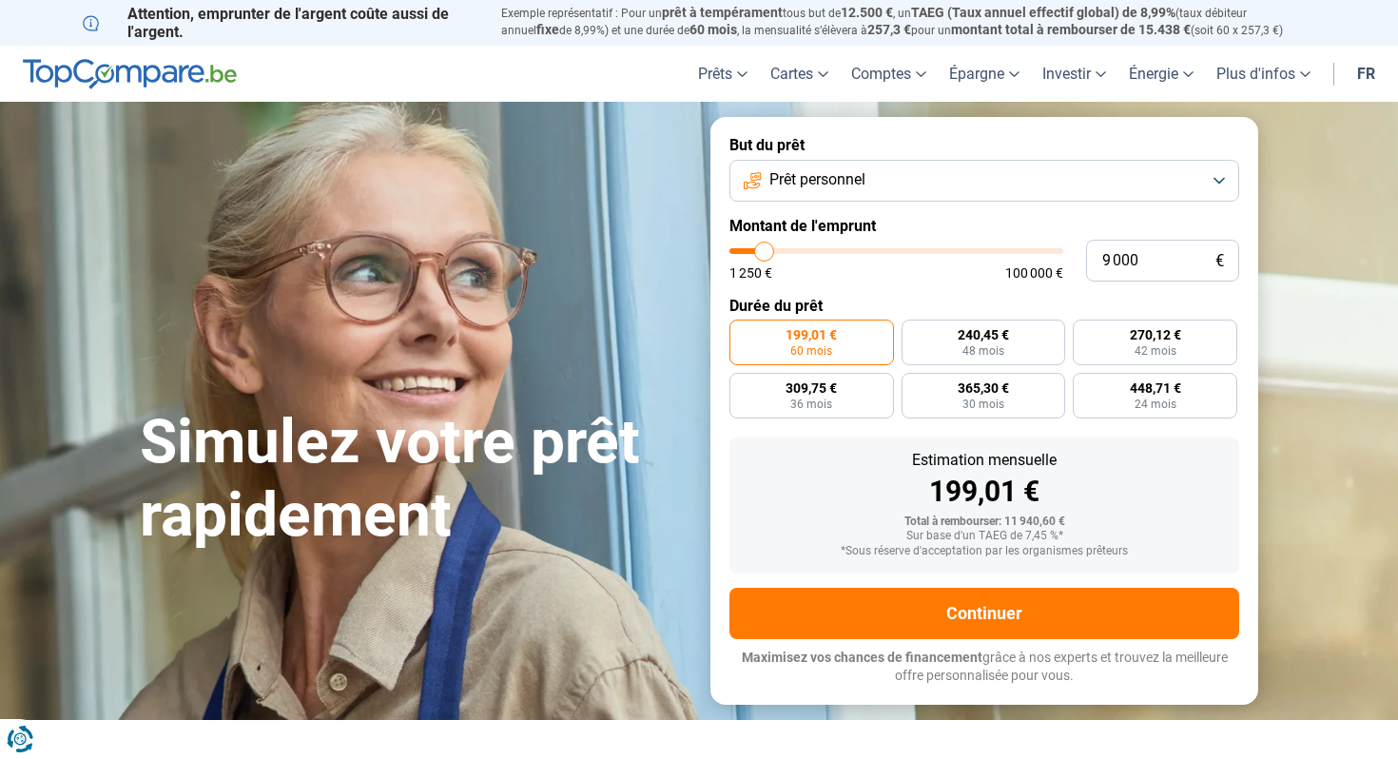
type input "8 750"
type input "8750"
type input "8 250"
type input "8250"
type input "7 500"
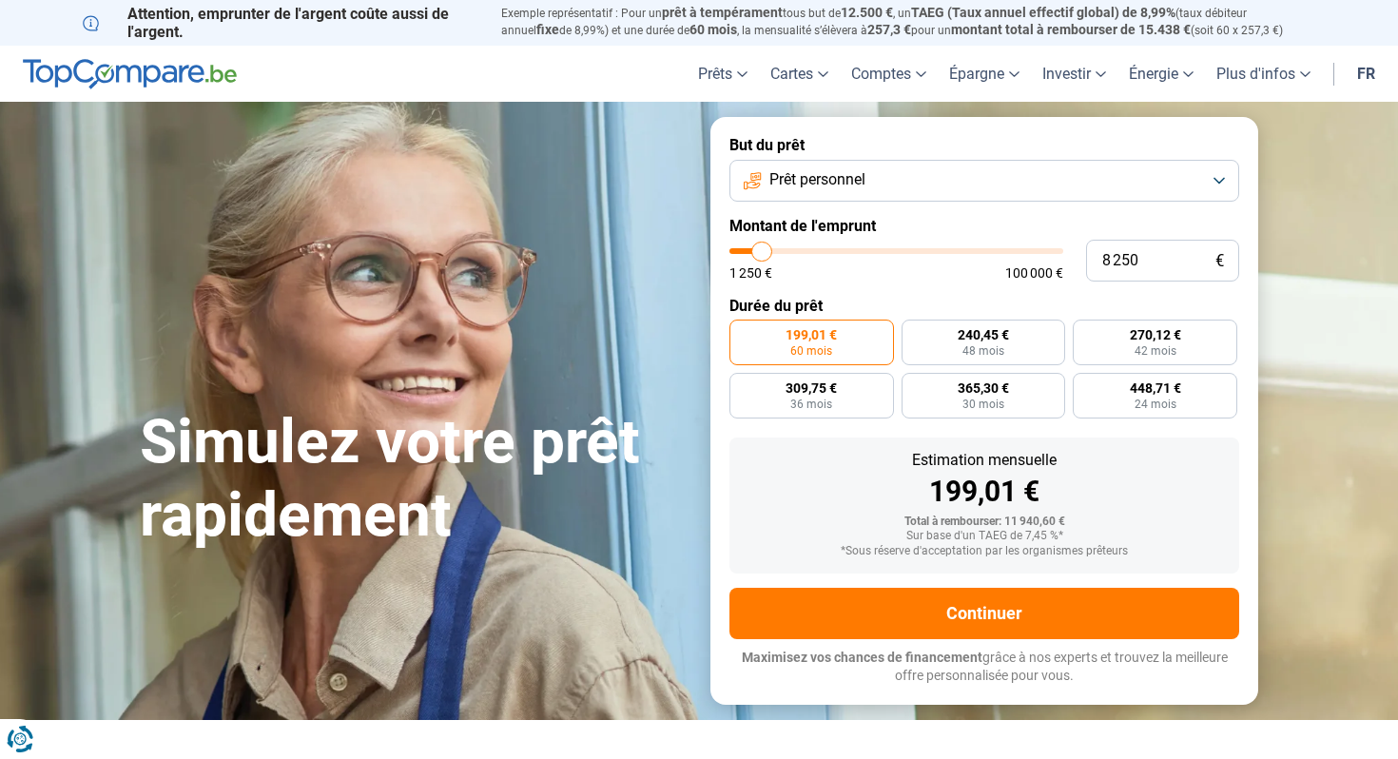
type input "7500"
type input "7 250"
type input "7250"
type input "6 500"
type input "6500"
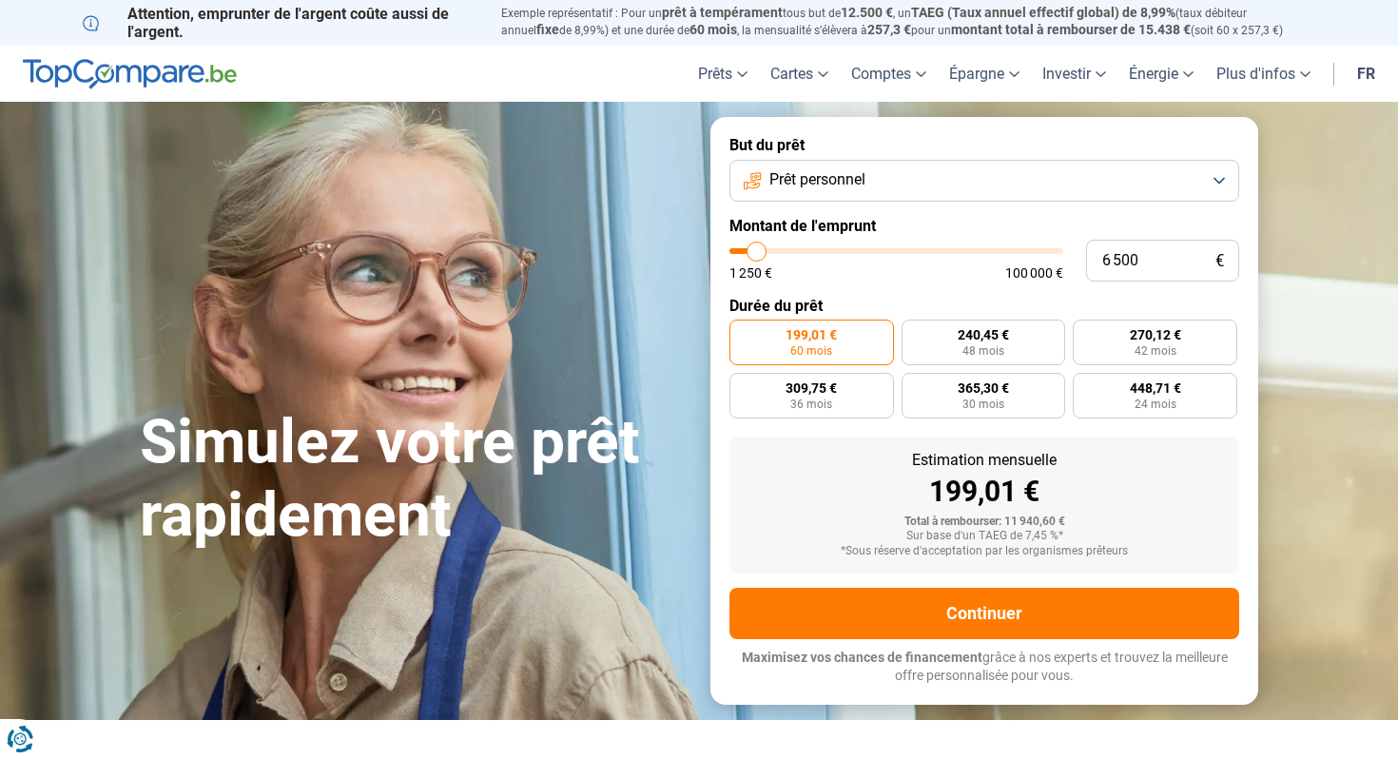
type input "6 250"
type input "6250"
type input "6 000"
type input "6000"
type input "5 750"
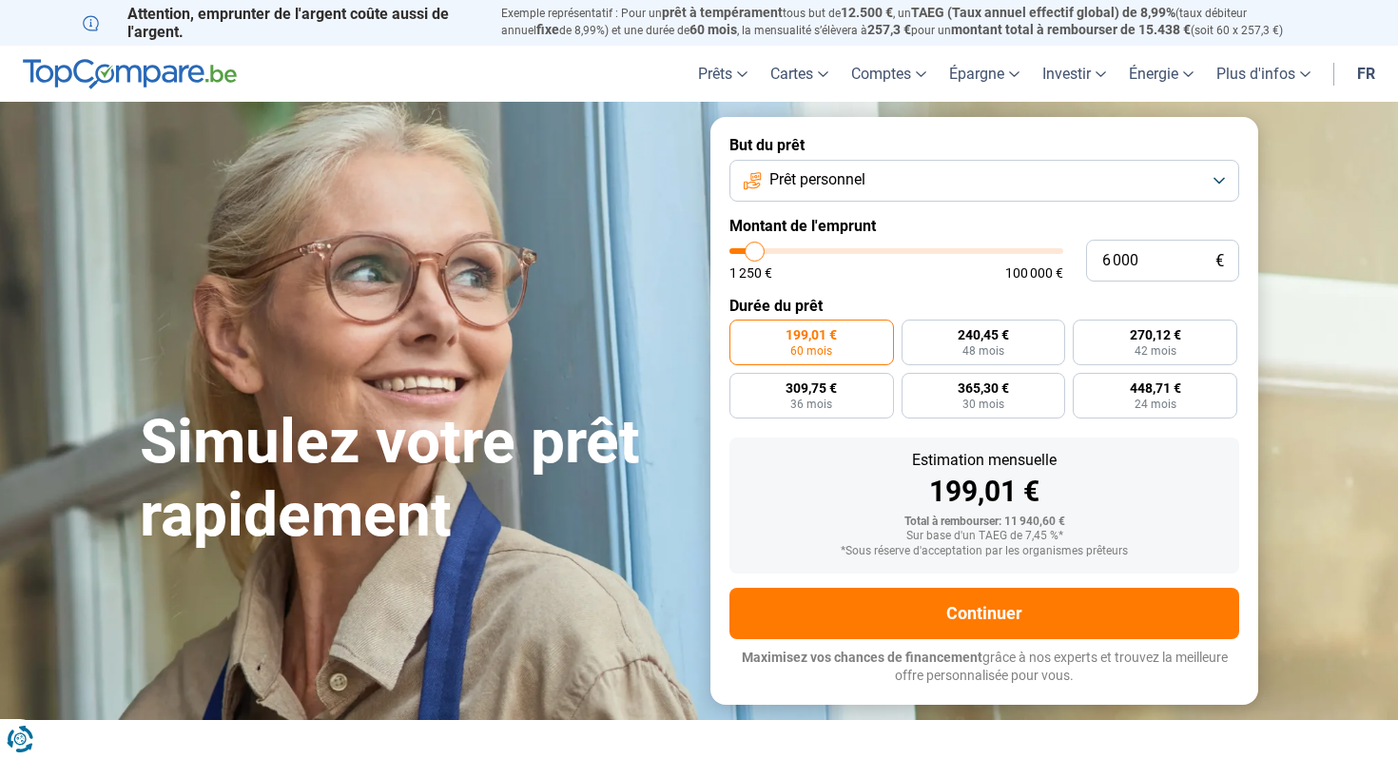
type input "5750"
type input "6 000"
type input "6000"
type input "6 250"
type input "6250"
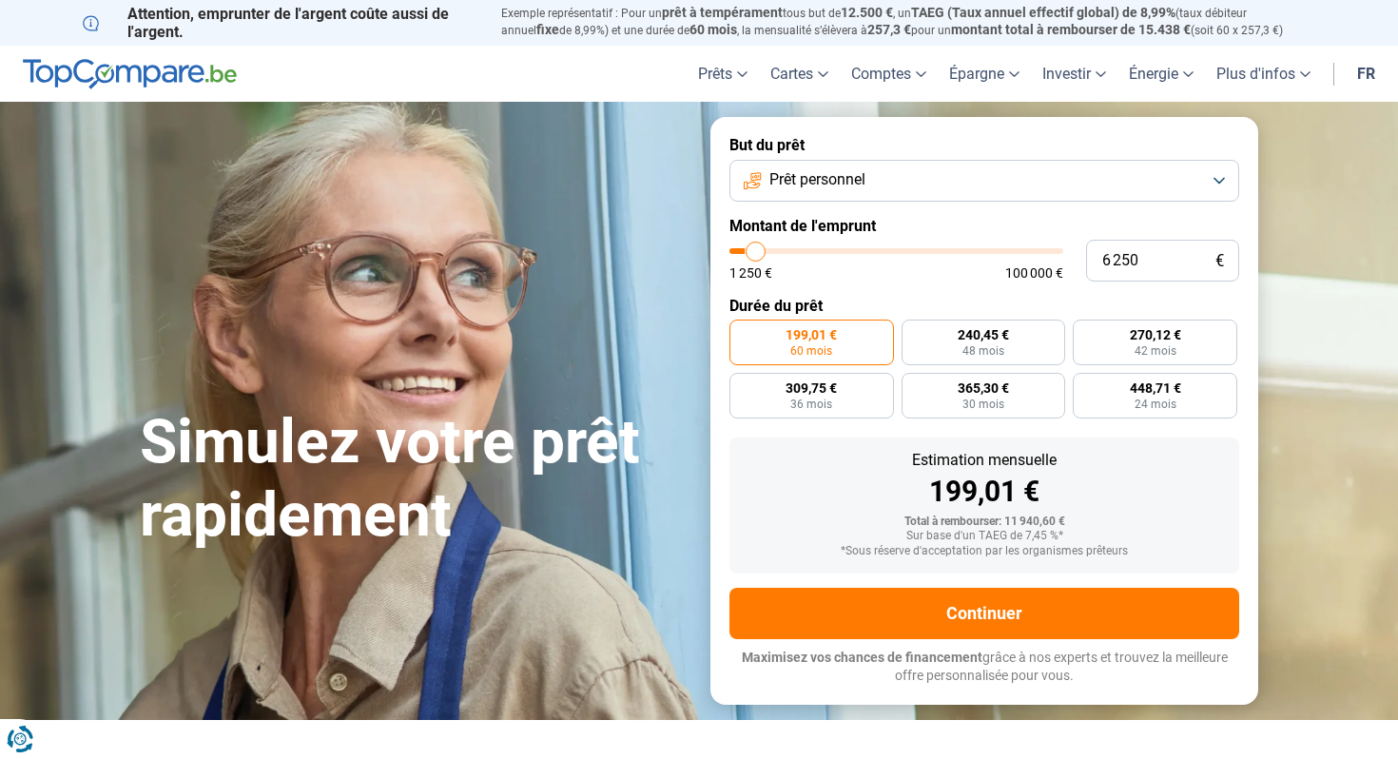
type input "6 500"
type input "6500"
type input "5 250"
type input "5250"
type input "4 250"
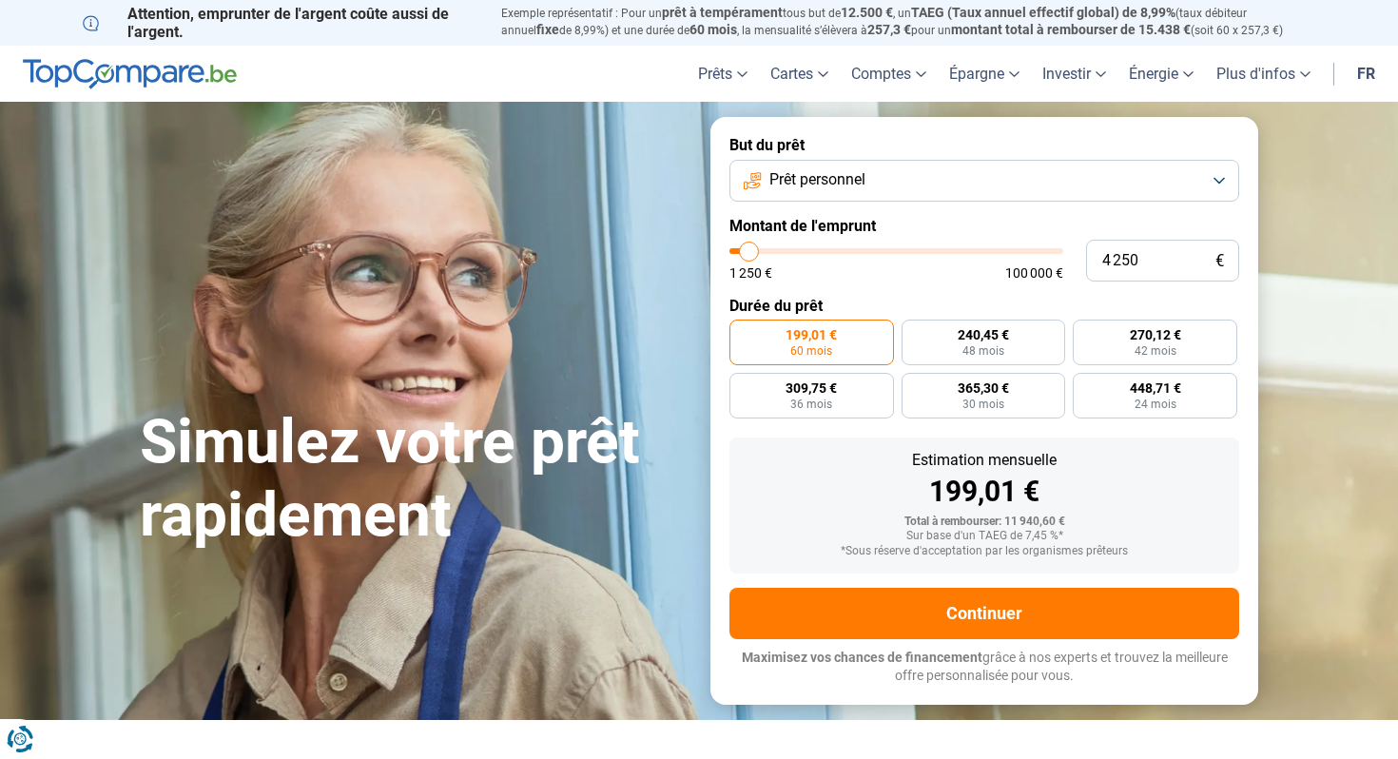
drag, startPoint x: 768, startPoint y: 249, endPoint x: 748, endPoint y: 248, distance: 20.0
type input "4250"
click at [750, 248] on input "range" at bounding box center [897, 251] width 334 height 6
radio input "true"
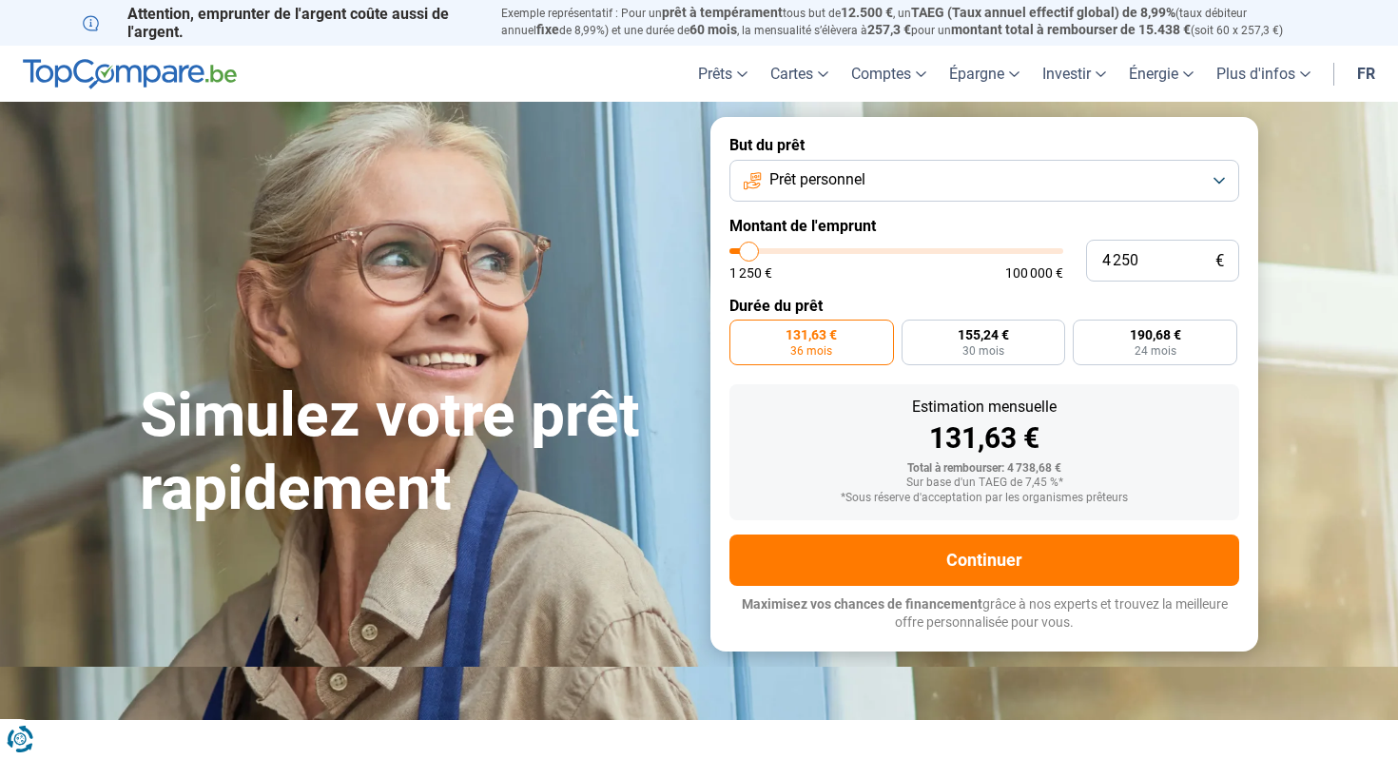
type input "8 500"
type input "8500"
click at [762, 250] on input "range" at bounding box center [897, 251] width 334 height 6
radio input "false"
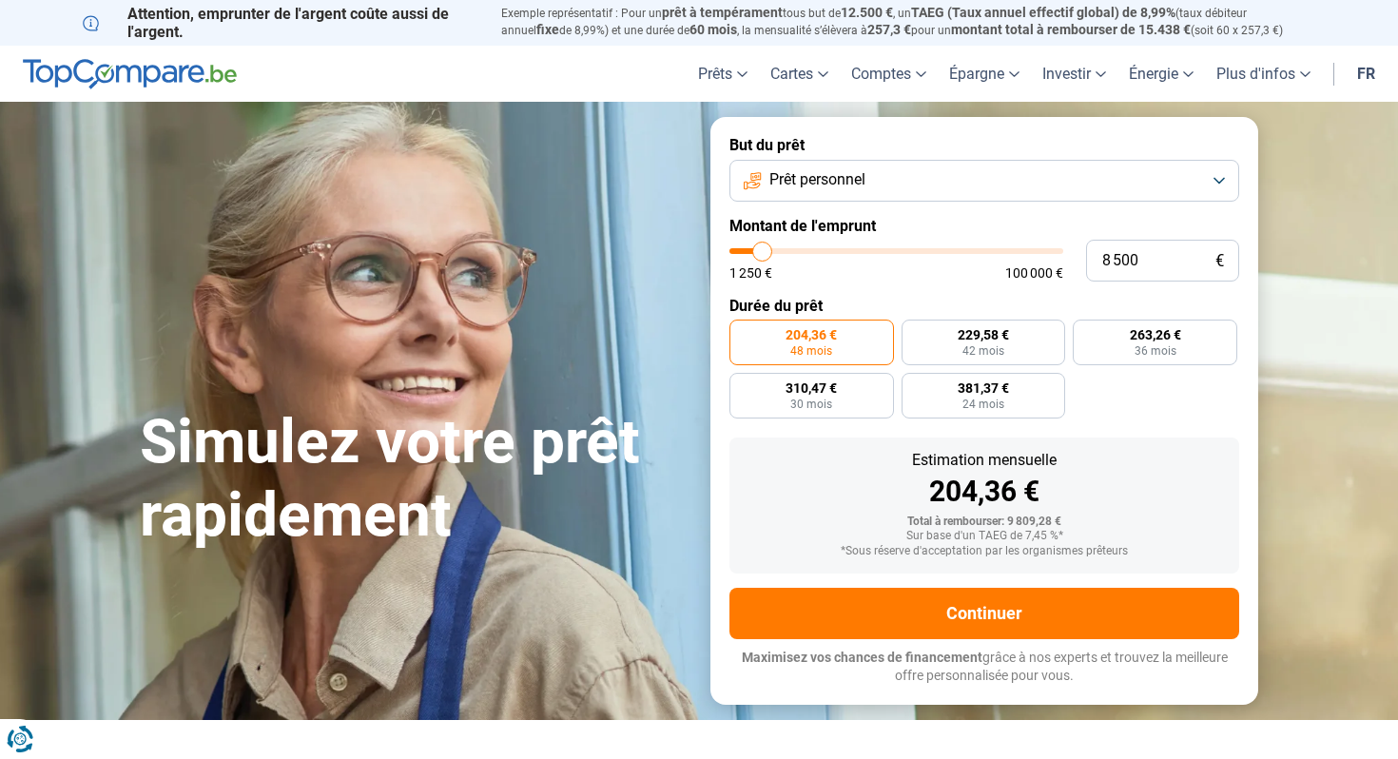
type input "7 250"
type input "7250"
type input "7 000"
type input "7000"
type input "6 750"
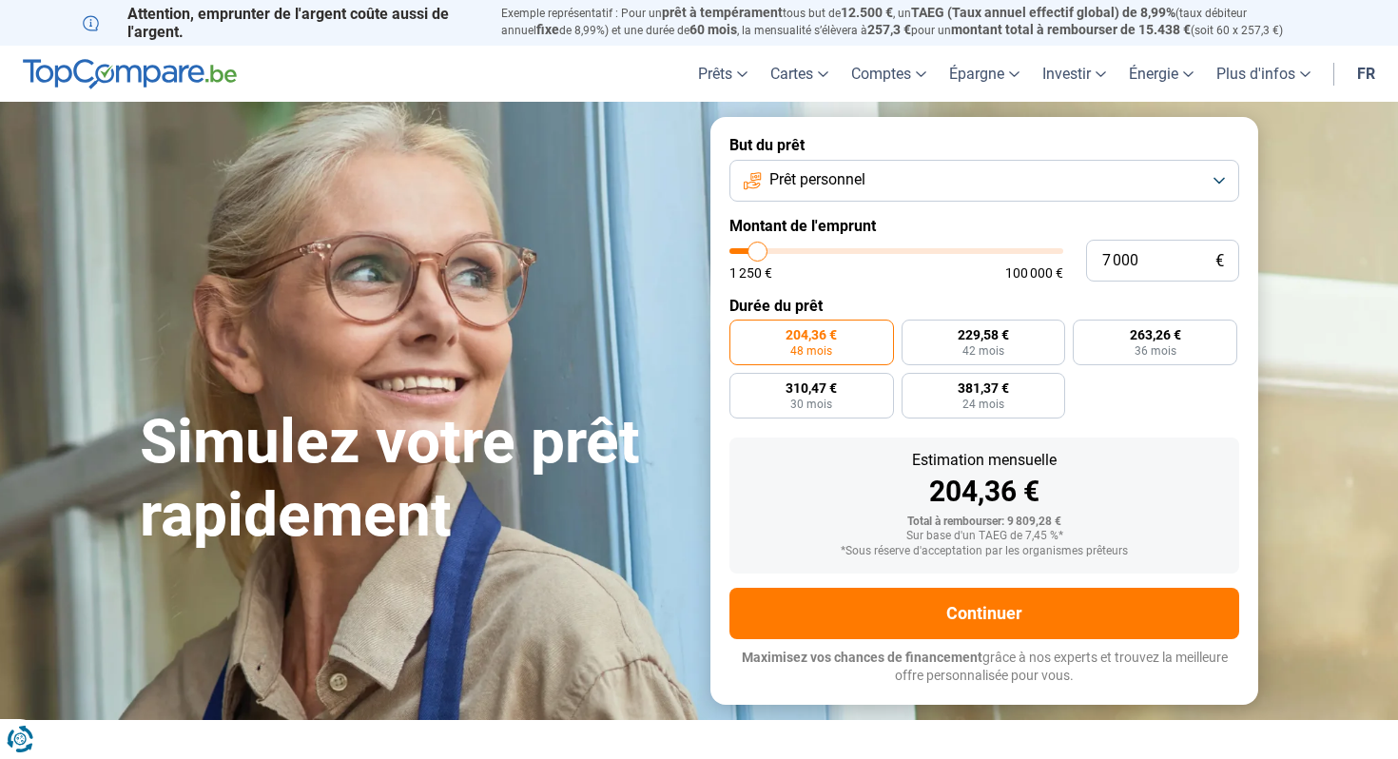
type input "6750"
type input "6 500"
type input "6500"
type input "6 250"
type input "6250"
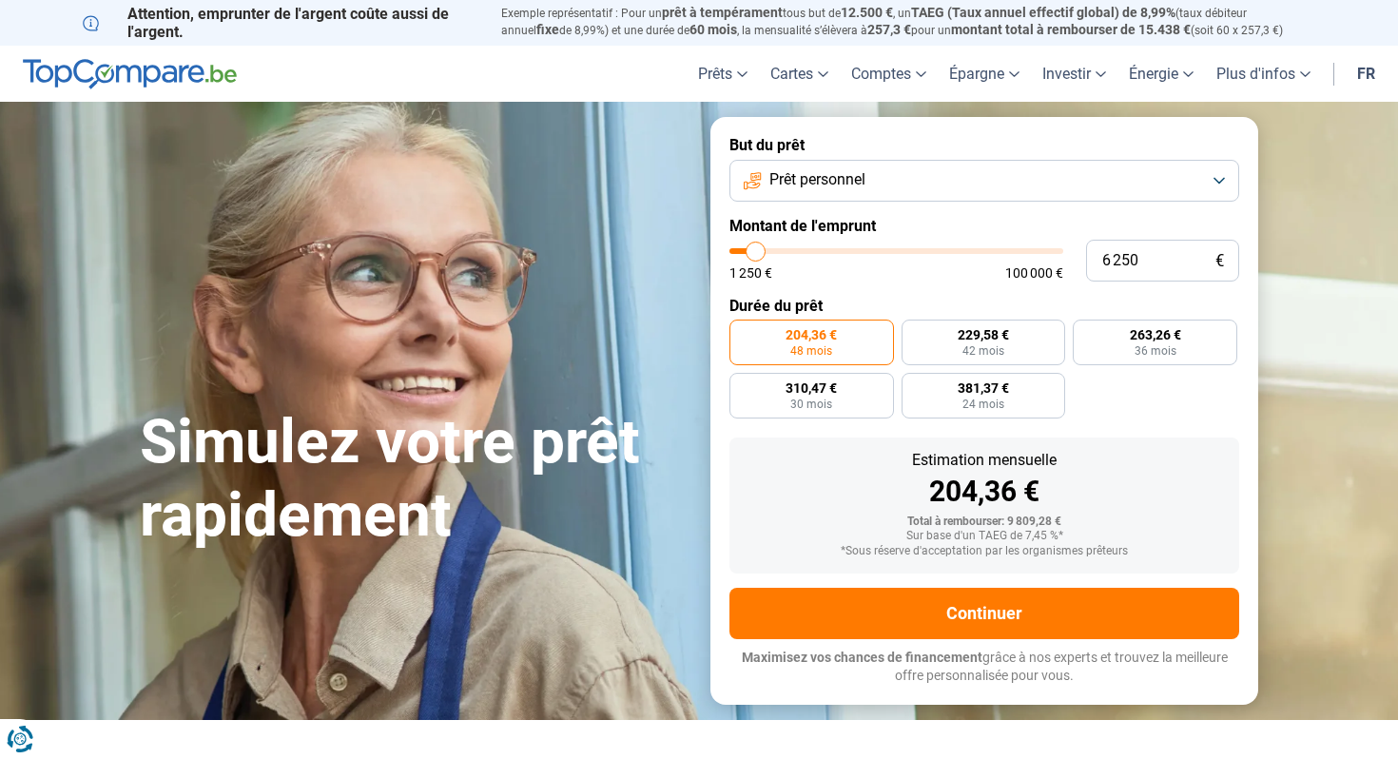
type input "6 000"
type input "6000"
click at [755, 249] on input "range" at bounding box center [897, 251] width 334 height 6
radio input "true"
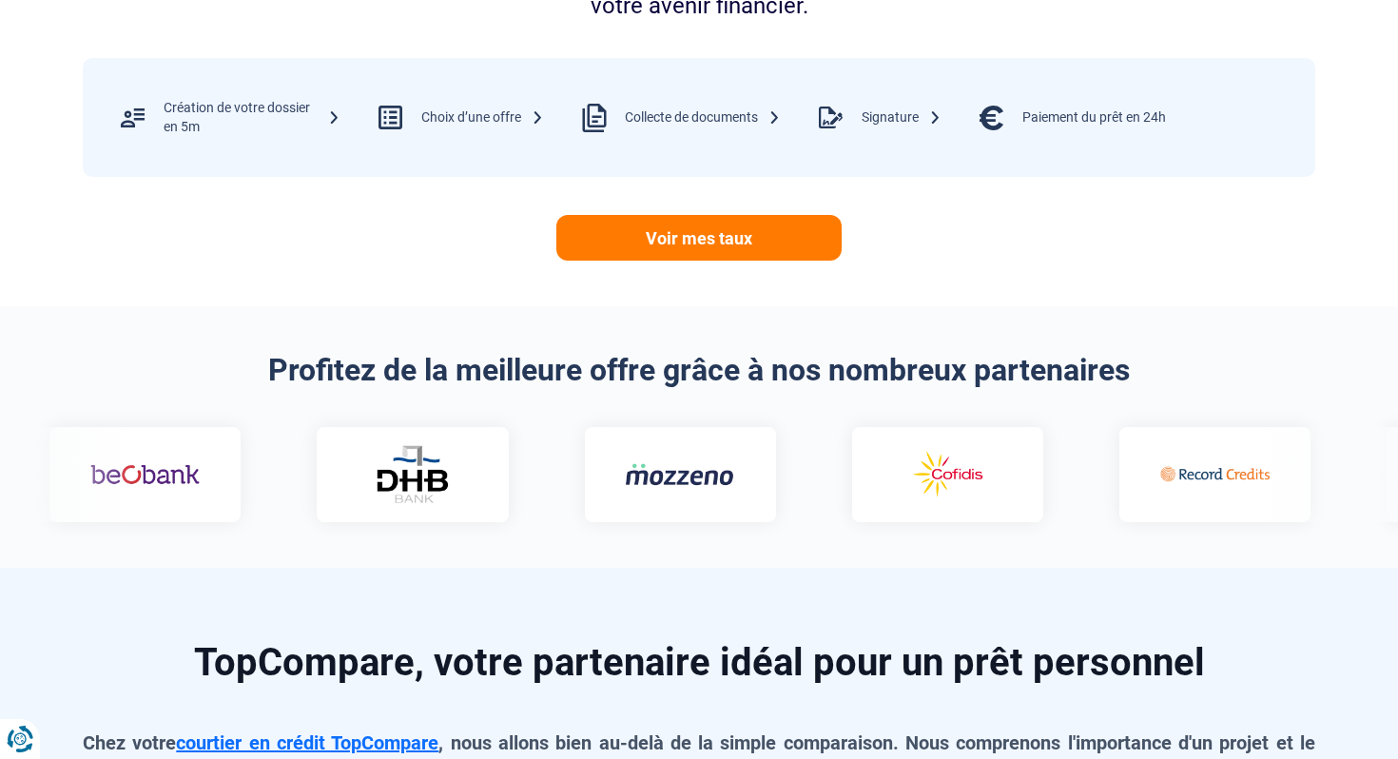
scroll to position [881, 0]
